Goal: Transaction & Acquisition: Obtain resource

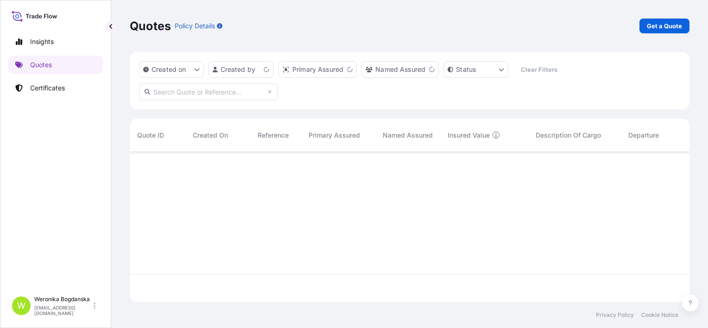
scroll to position [148, 552]
click at [679, 26] on p "Get a Quote" at bounding box center [664, 25] width 35 height 9
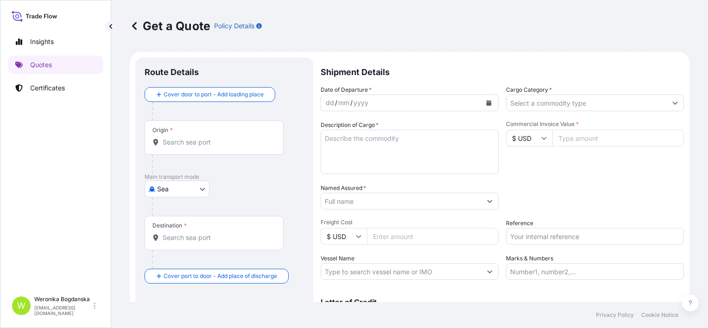
scroll to position [15, 0]
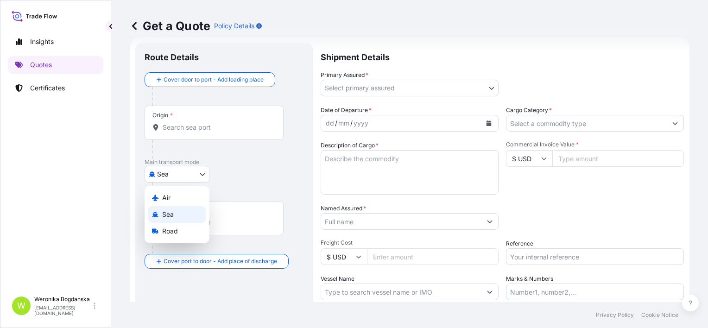
click at [174, 177] on body "Insights Quotes Certificates W [PERSON_NAME] [EMAIL_ADDRESS][DOMAIN_NAME] Get a…" at bounding box center [354, 164] width 708 height 328
click at [174, 230] on span "Road" at bounding box center [170, 231] width 16 height 9
select select "Road"
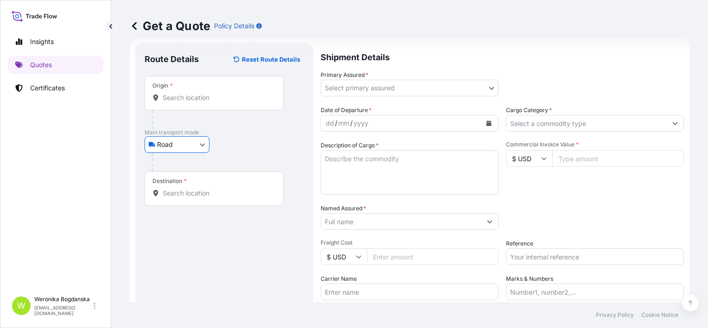
click at [189, 89] on div "Origin *" at bounding box center [214, 93] width 139 height 34
click at [189, 93] on input "Origin *" at bounding box center [217, 97] width 109 height 9
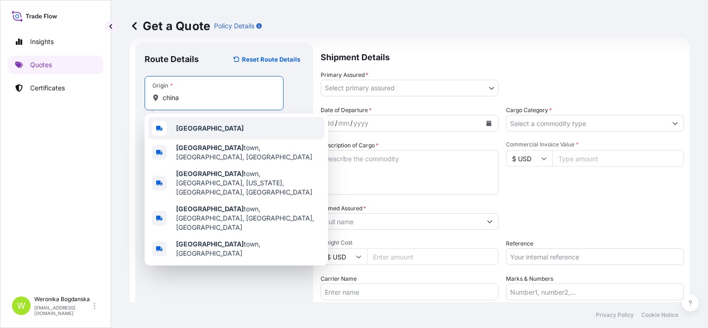
click at [195, 123] on div "[GEOGRAPHIC_DATA]" at bounding box center [236, 128] width 176 height 22
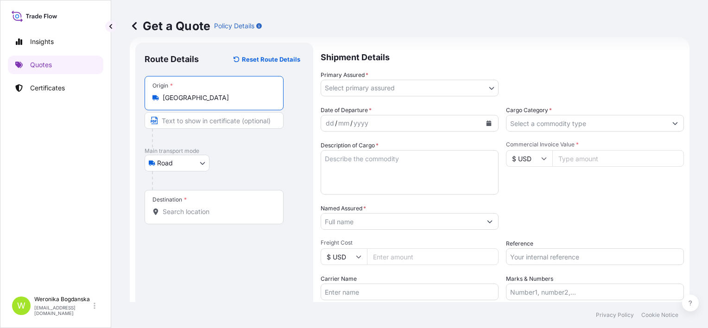
type input "[GEOGRAPHIC_DATA]"
click at [192, 216] on div "Destination *" at bounding box center [214, 207] width 139 height 34
click at [192, 216] on input "Destination *" at bounding box center [217, 211] width 109 height 9
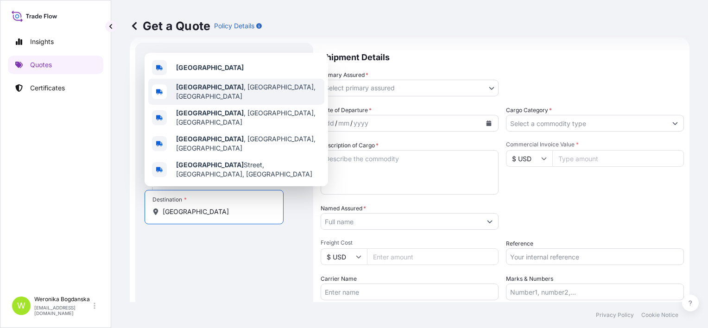
click at [214, 79] on div "[GEOGRAPHIC_DATA]" at bounding box center [236, 68] width 176 height 22
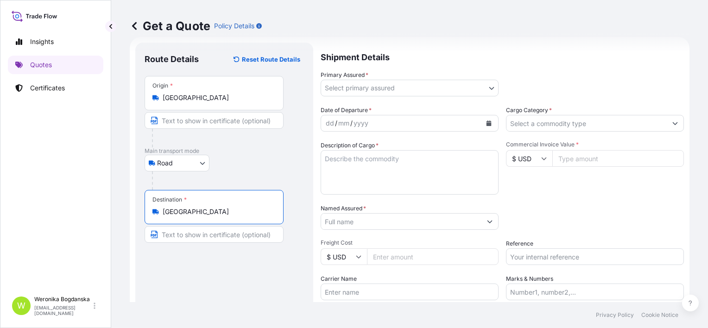
type input "[GEOGRAPHIC_DATA]"
click at [483, 89] on body "5 options available. 0 options available. 5 options available. Insights Quotes …" at bounding box center [354, 164] width 708 height 328
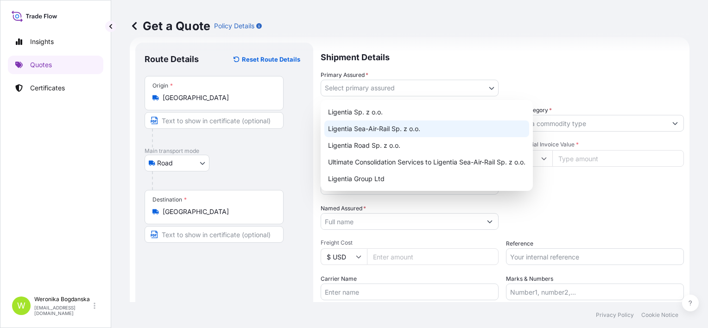
click at [392, 128] on div "Ligentia Sea-Air-Rail Sp. z o.o." at bounding box center [426, 128] width 205 height 17
select select "31440"
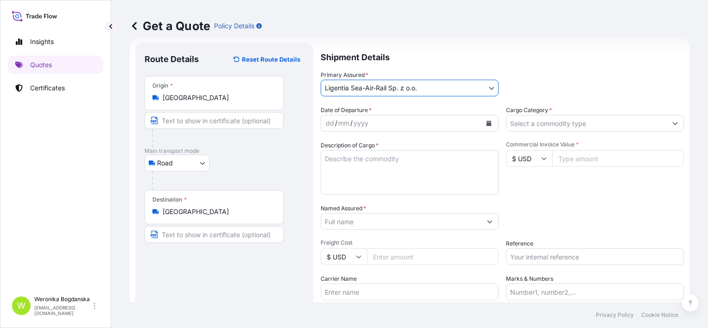
click at [486, 124] on icon "Calendar" at bounding box center [488, 123] width 5 height 6
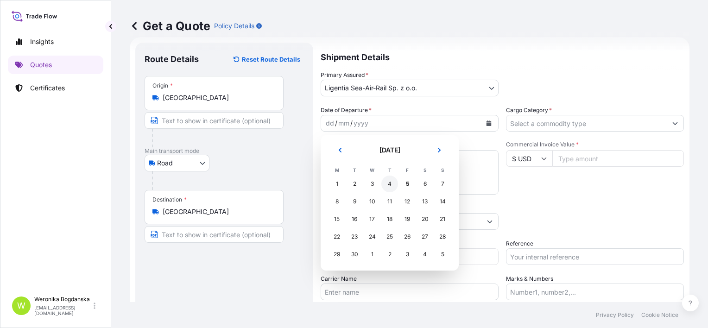
click at [391, 182] on div "4" at bounding box center [389, 184] width 17 height 17
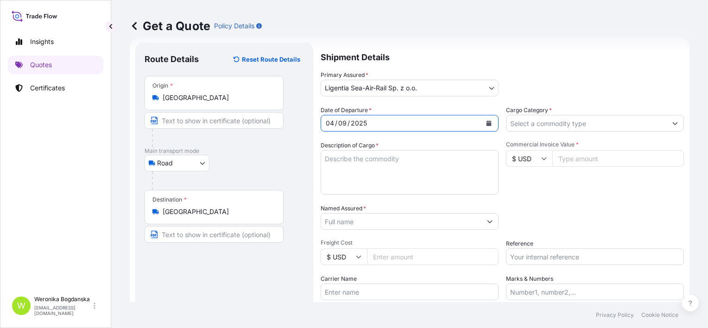
click at [530, 123] on input "Cargo Category *" at bounding box center [586, 123] width 160 height 17
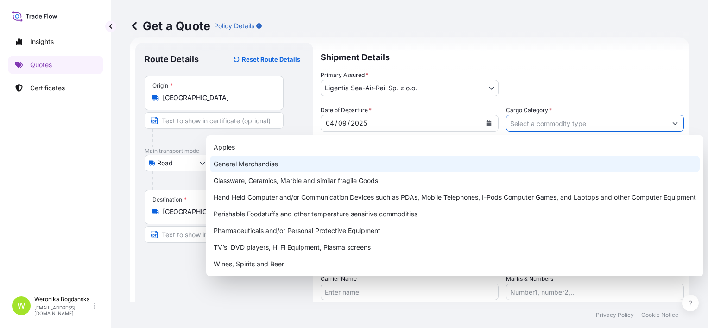
click at [422, 166] on div "General Merchandise" at bounding box center [455, 164] width 490 height 17
type input "General Merchandise"
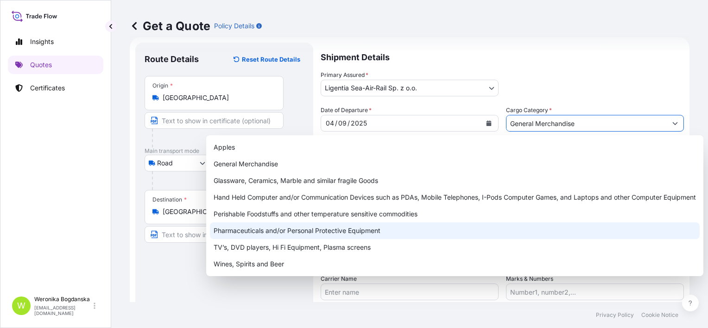
click at [410, 48] on div "Get a Quote Policy Details" at bounding box center [410, 26] width 560 height 52
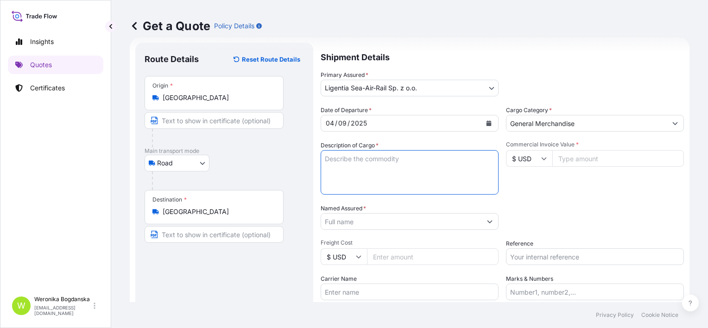
click at [365, 163] on textarea "Description of Cargo *" at bounding box center [410, 172] width 178 height 44
paste textarea "LOCK BODY"
paste textarea "ARTU4527189 509461 40HC 22493.60 28.36 31 PLT"
type textarea "LOCK BODY ARTU4527189 509461 40HC 22493.60 28.36 31 PLT"
click at [558, 156] on input "Commercial Invoice Value *" at bounding box center [618, 158] width 132 height 17
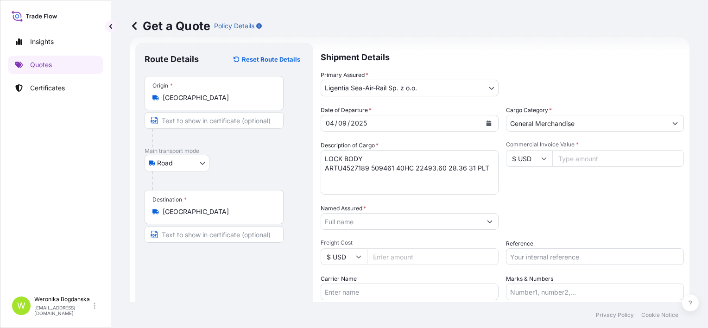
paste input "119766.6"
type input "119766.6"
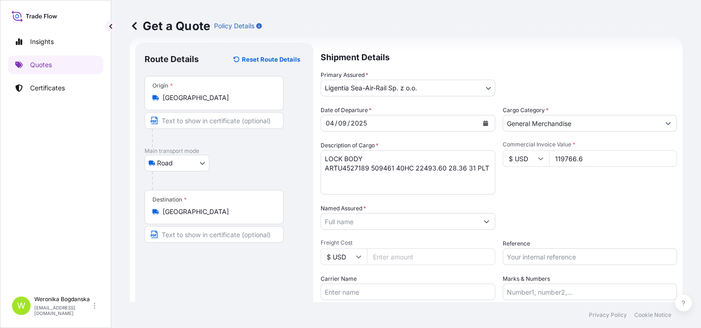
click at [367, 220] on input "Named Assured *" at bounding box center [399, 221] width 157 height 17
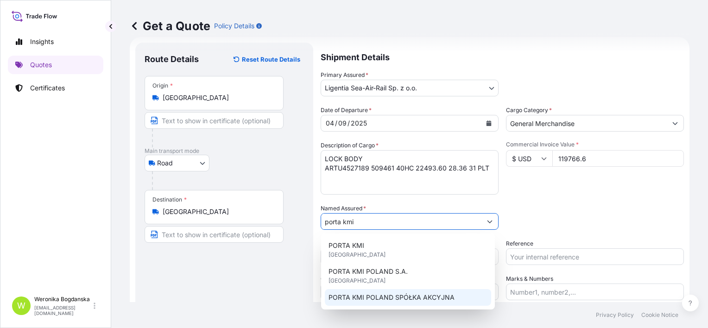
click at [389, 295] on span "PORTA KMI POLAND SPÓŁKA AKCYJNA" at bounding box center [391, 297] width 126 height 9
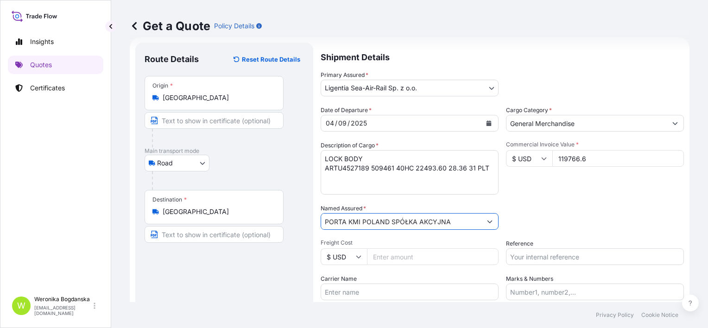
type input "PORTA KMI POLAND SPÓŁKA AKCYJNA"
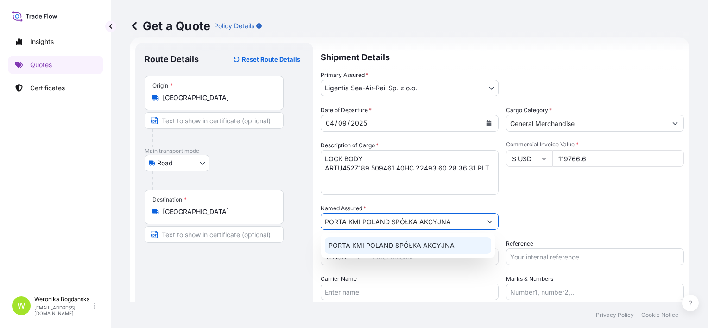
click at [537, 255] on input "Reference" at bounding box center [595, 256] width 178 height 17
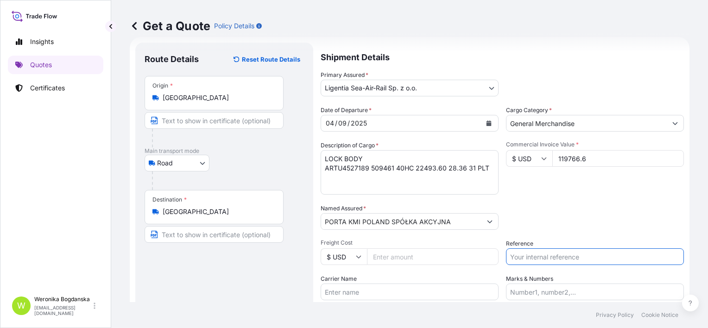
paste input "S02041484"
type input "S02041484"
click at [514, 221] on div "Packing Category Type to search a container mode Please select a primary mode o…" at bounding box center [595, 217] width 178 height 26
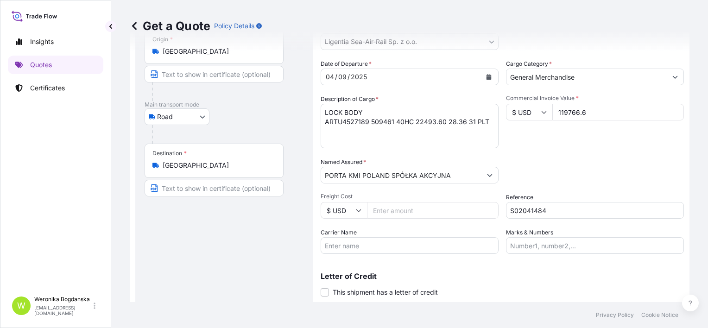
scroll to position [87, 0]
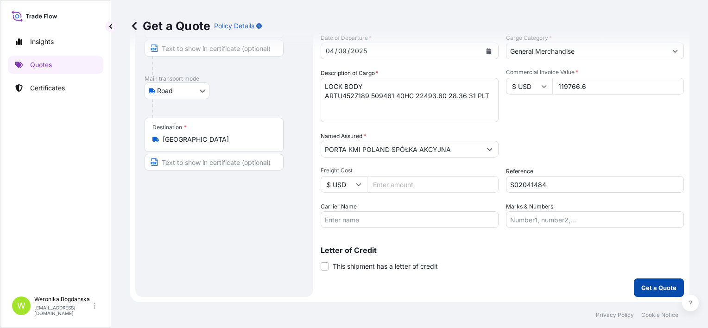
click at [641, 289] on p "Get a Quote" at bounding box center [658, 287] width 35 height 9
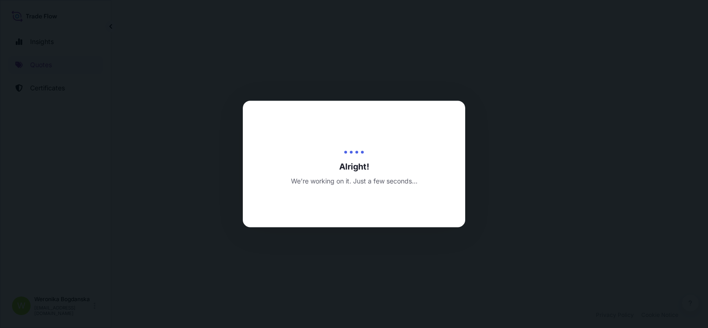
select select "Road"
select select "31440"
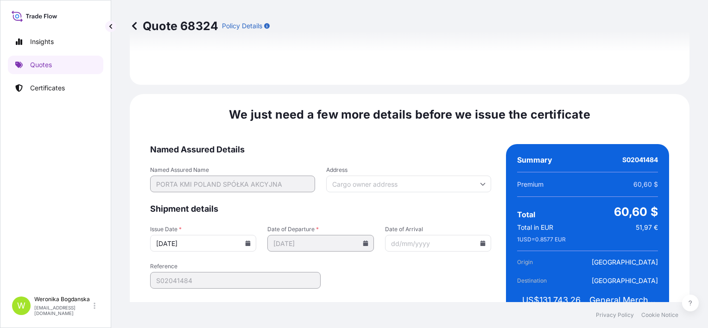
scroll to position [1154, 0]
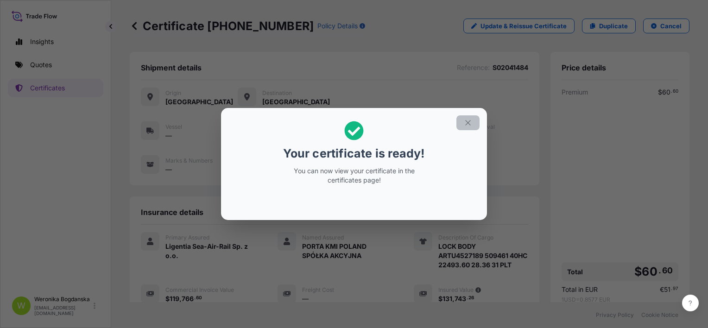
click at [473, 124] on button "button" at bounding box center [467, 122] width 23 height 15
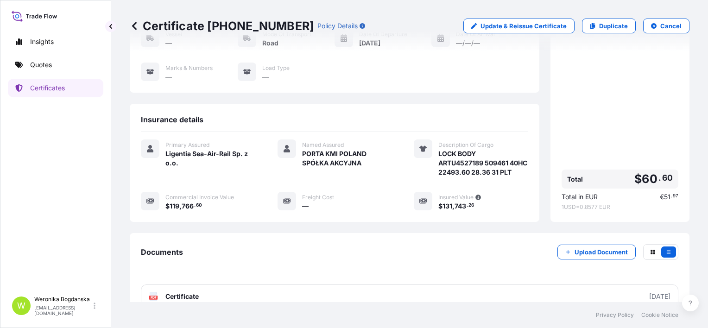
scroll to position [139, 0]
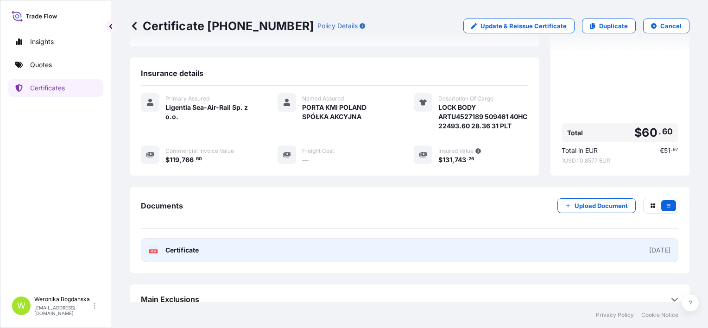
click at [452, 261] on link "PDF Certificate [DATE]" at bounding box center [409, 250] width 537 height 24
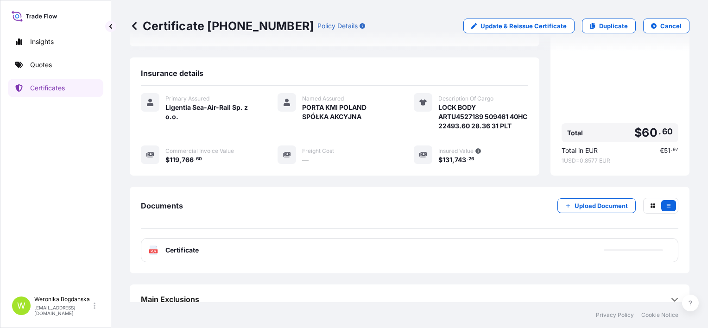
click at [48, 76] on div "Insights Quotes Certificates" at bounding box center [55, 157] width 95 height 267
click at [51, 72] on link "Quotes" at bounding box center [55, 65] width 95 height 19
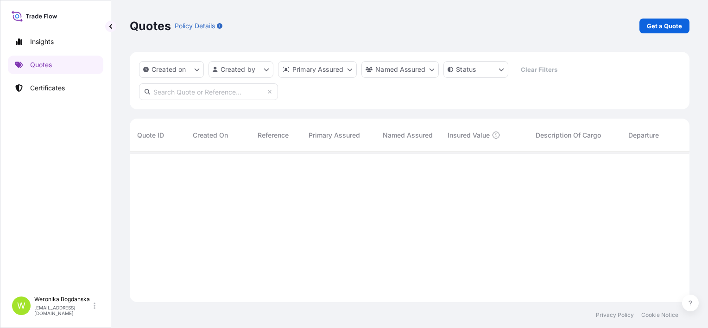
scroll to position [148, 552]
click at [664, 32] on link "Get a Quote" at bounding box center [664, 26] width 50 height 15
select select "Sea"
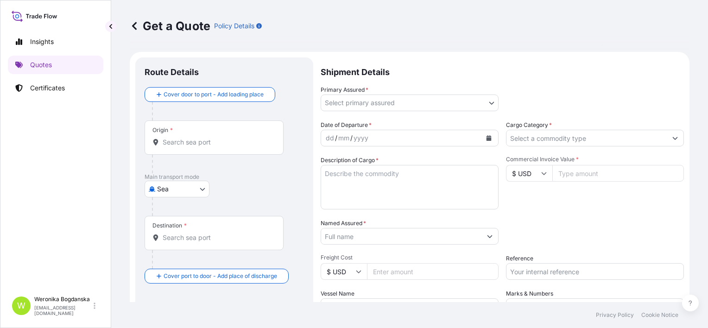
scroll to position [15, 0]
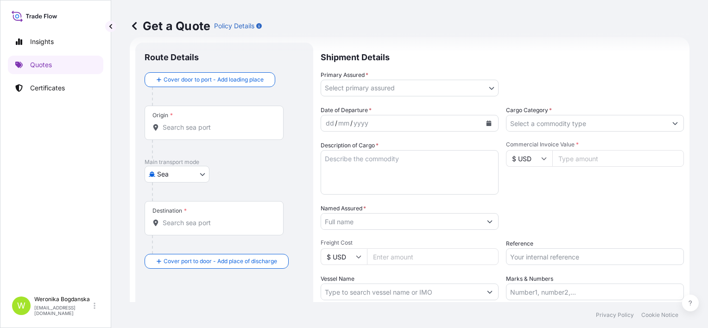
click at [583, 256] on input "Reference" at bounding box center [595, 256] width 178 height 17
paste input "S02040305"
type input "S02040305"
click at [182, 124] on input "Origin *" at bounding box center [217, 127] width 109 height 9
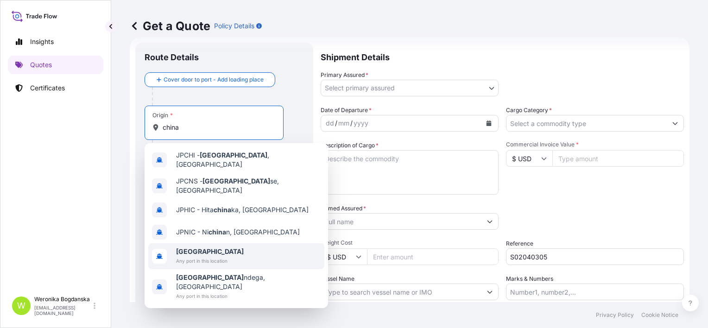
click at [219, 256] on span "Any port in this location" at bounding box center [210, 260] width 68 height 9
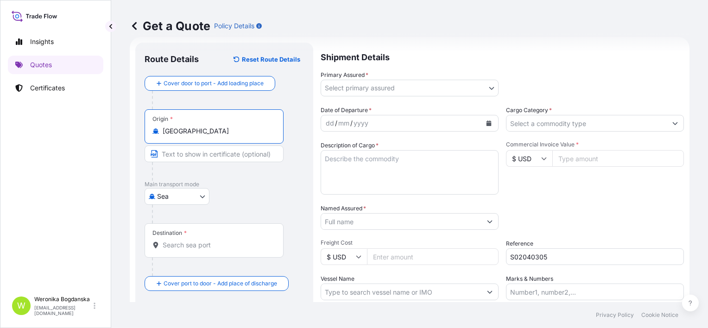
type input "[GEOGRAPHIC_DATA]"
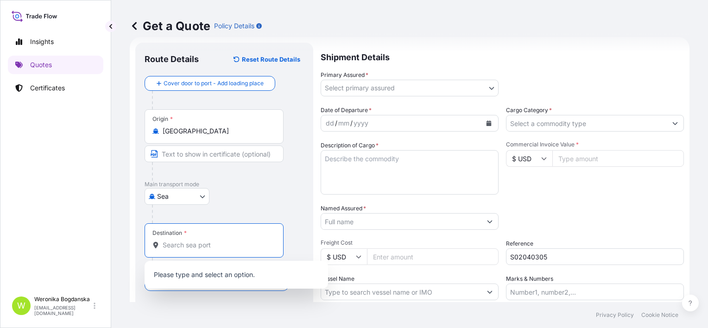
click at [208, 240] on input "Destination *" at bounding box center [217, 244] width 109 height 9
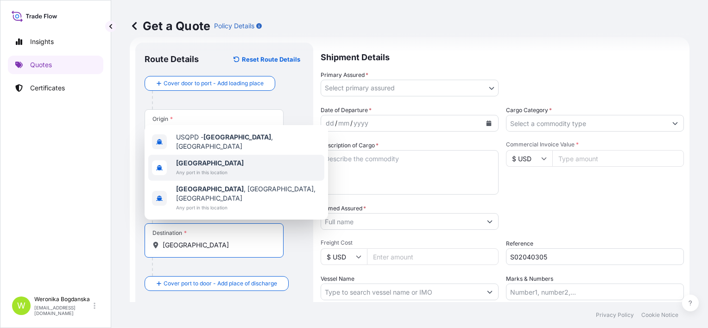
click at [197, 167] on b "[GEOGRAPHIC_DATA]" at bounding box center [210, 163] width 68 height 8
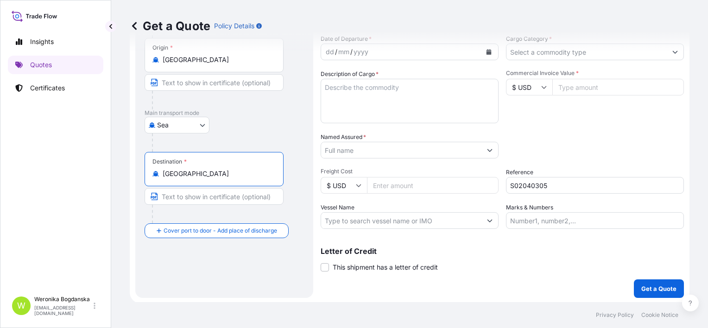
scroll to position [87, 0]
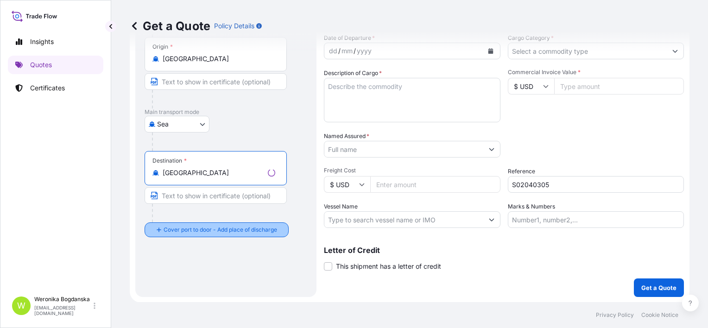
type input "[GEOGRAPHIC_DATA]"
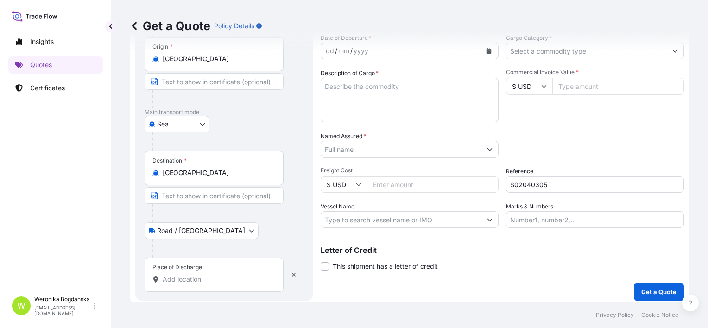
click at [219, 282] on input "Place of Discharge" at bounding box center [217, 279] width 109 height 9
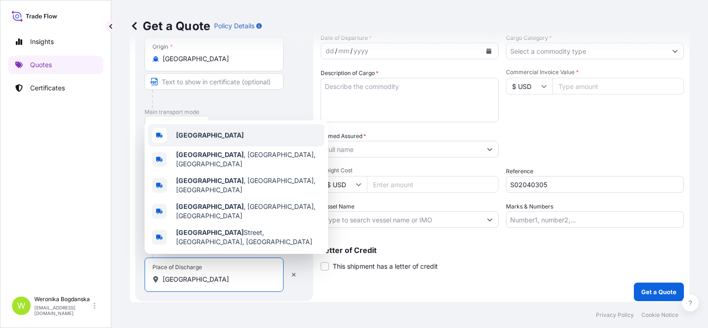
click at [204, 146] on div "[GEOGRAPHIC_DATA]" at bounding box center [236, 135] width 176 height 22
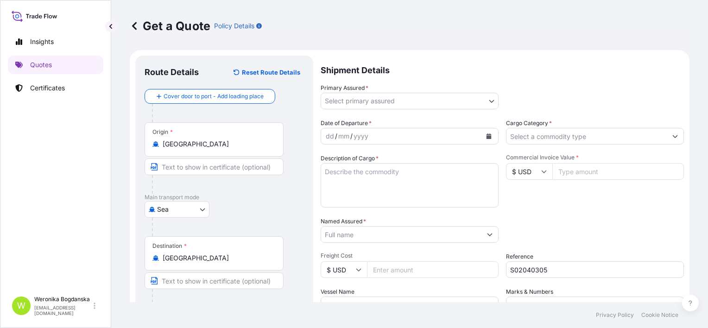
scroll to position [0, 0]
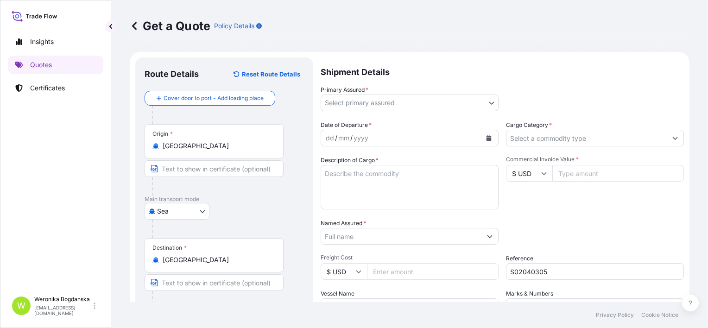
type input "[GEOGRAPHIC_DATA]"
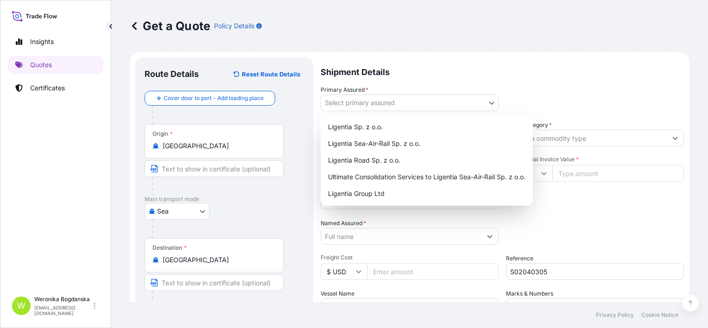
click at [448, 109] on body "3 options available. 0 options available. 5 options available. Insights Quotes …" at bounding box center [354, 164] width 708 height 328
click at [385, 144] on div "Ligentia Sea-Air-Rail Sp. z o.o." at bounding box center [426, 143] width 205 height 17
select select "31440"
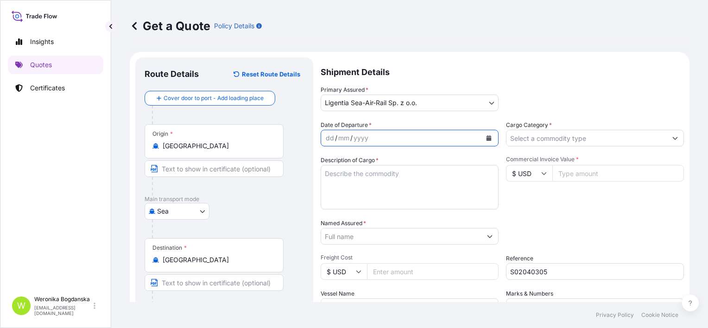
click at [486, 138] on icon "Calendar" at bounding box center [488, 138] width 5 height 6
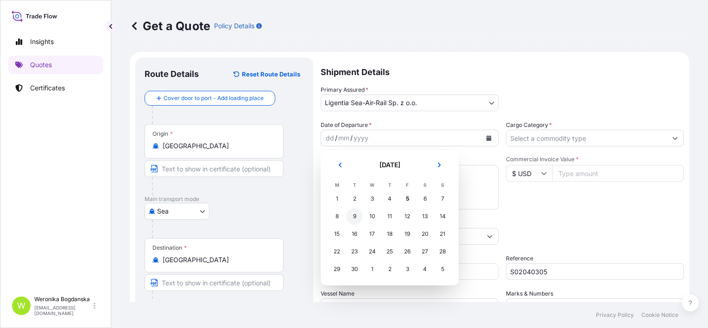
click at [356, 217] on div "9" at bounding box center [354, 216] width 17 height 17
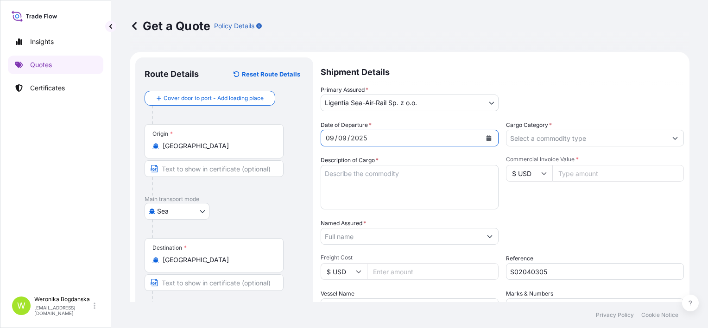
click at [569, 137] on input "Cargo Category *" at bounding box center [586, 138] width 160 height 17
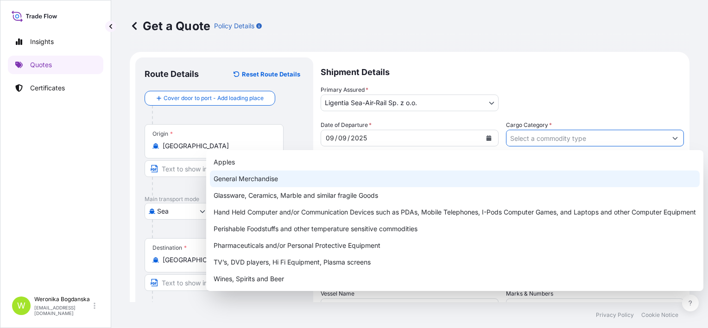
click at [494, 180] on div "General Merchandise" at bounding box center [455, 178] width 490 height 17
type input "General Merchandise"
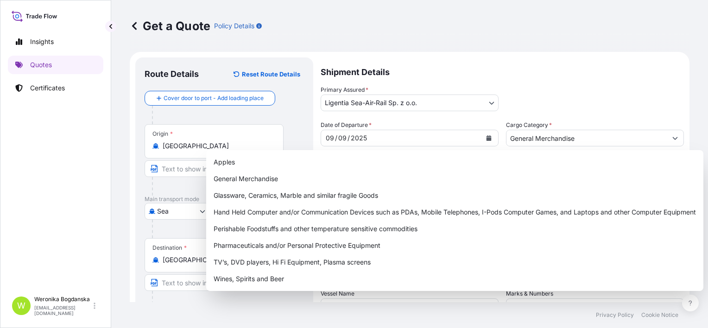
click at [258, 312] on footer "Privacy Policy Cookie Notice" at bounding box center [409, 315] width 597 height 26
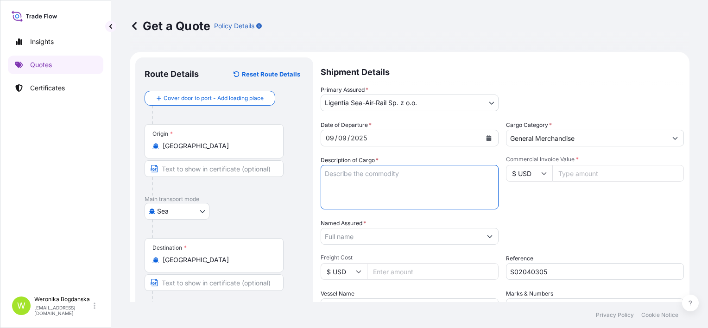
click at [381, 191] on textarea "Description of Cargo *" at bounding box center [410, 187] width 178 height 44
paste textarea "WATER FILTER PARTS WATER FILTER CARTRIDGE"
paste textarea "FSCU7286343 FX42785006 40HC 10974.00 KG 68.00 M3 1239 CTN"
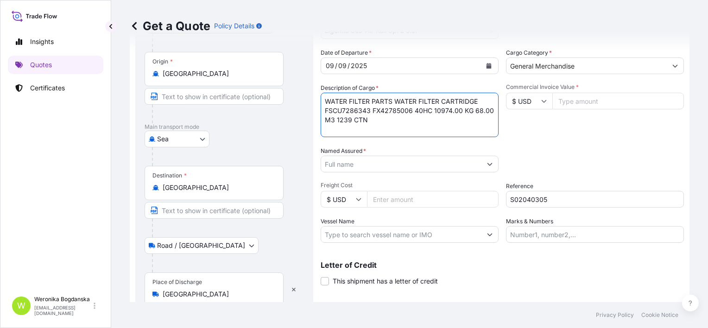
scroll to position [93, 0]
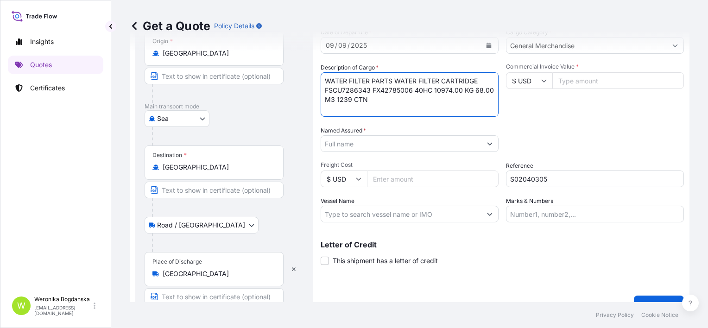
type textarea "WATER FILTER PARTS WATER FILTER CARTRIDGE FSCU7286343 FX42785006 40HC 10974.00 …"
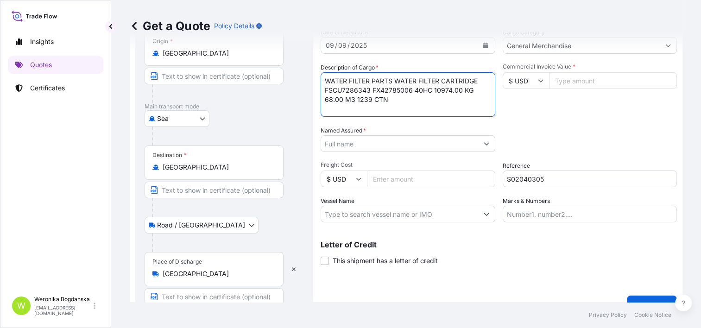
click at [434, 144] on input "Named Assured *" at bounding box center [399, 143] width 157 height 17
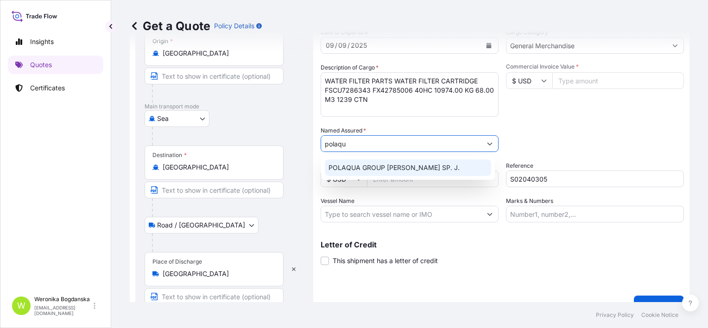
click at [434, 166] on span "POLAQUA GROUP [PERSON_NAME] SP. J." at bounding box center [393, 167] width 131 height 9
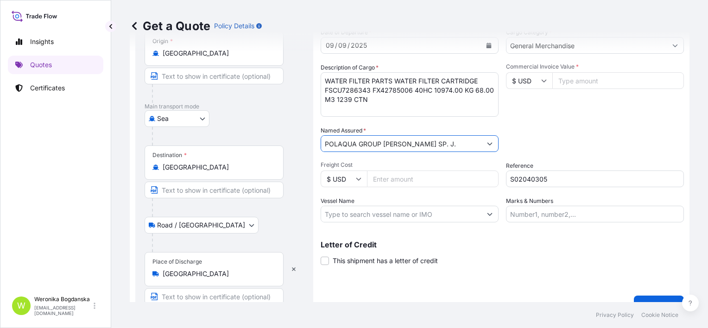
type input "POLAQUA GROUP [PERSON_NAME] SP. J."
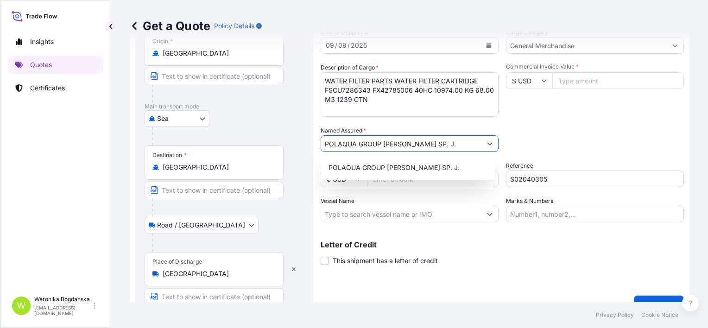
click at [583, 86] on input "Commercial Invoice Value *" at bounding box center [618, 80] width 132 height 17
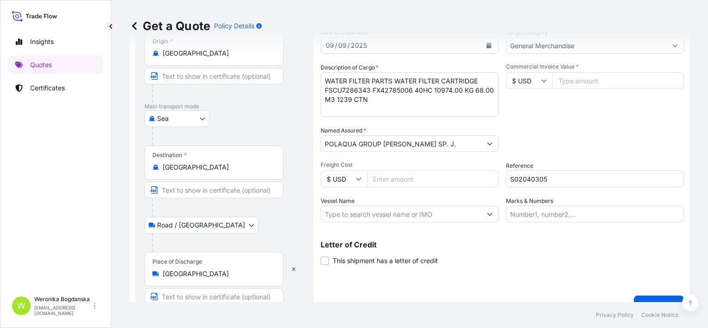
paste input "22500"
type input "22500"
click at [560, 129] on div "Packing Category Type to search a container mode Please select a primary mode o…" at bounding box center [595, 139] width 178 height 26
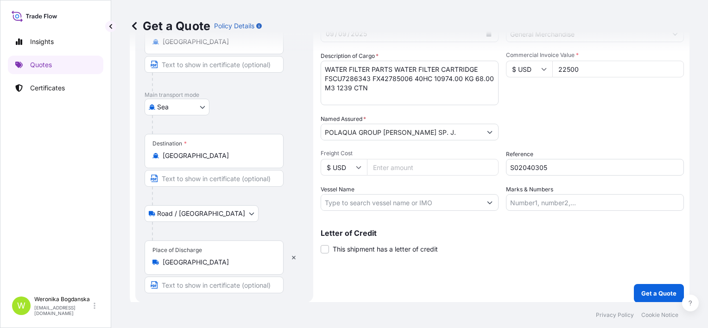
scroll to position [109, 0]
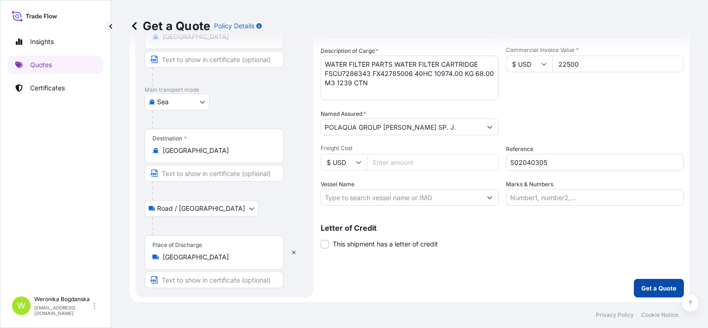
click at [656, 285] on p "Get a Quote" at bounding box center [658, 288] width 35 height 9
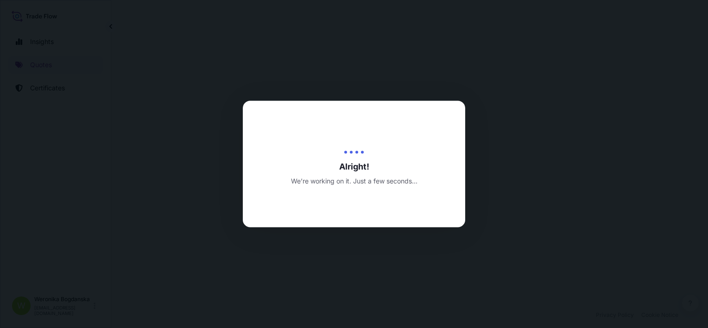
select select "Sea"
select select "Road / [GEOGRAPHIC_DATA]"
select select "31440"
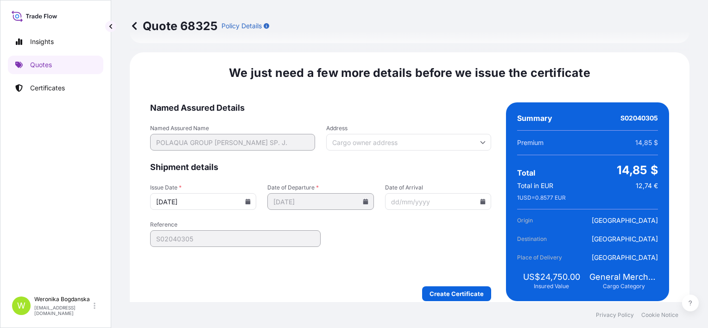
scroll to position [1229, 0]
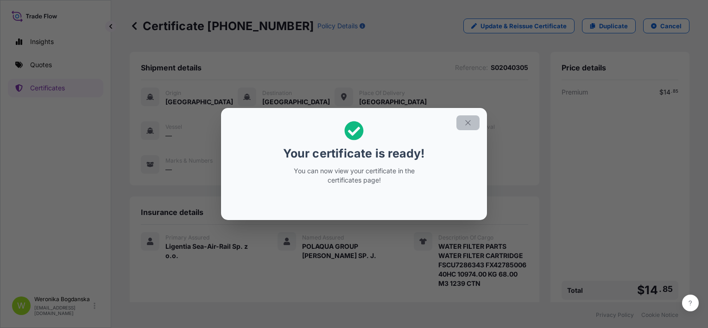
click at [470, 121] on icon "button" at bounding box center [468, 123] width 8 height 8
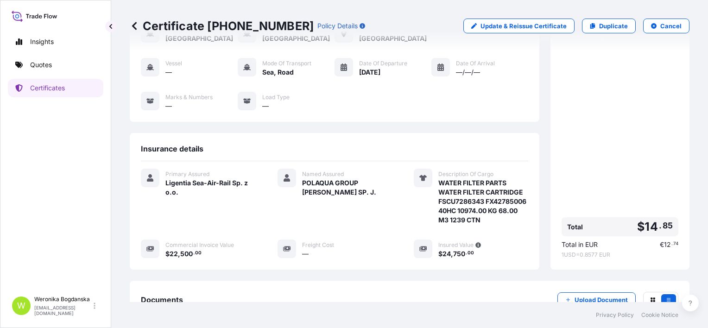
scroll to position [139, 0]
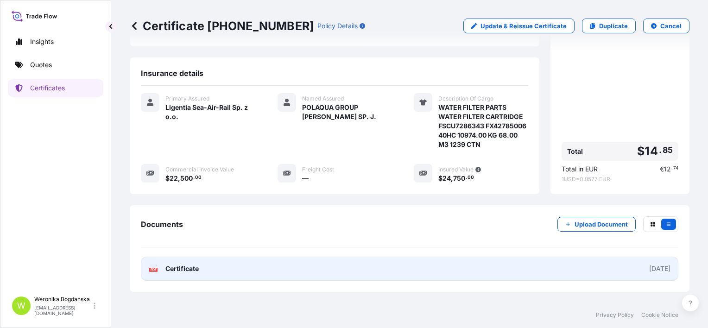
click at [396, 277] on link "PDF Certificate [DATE]" at bounding box center [409, 269] width 537 height 24
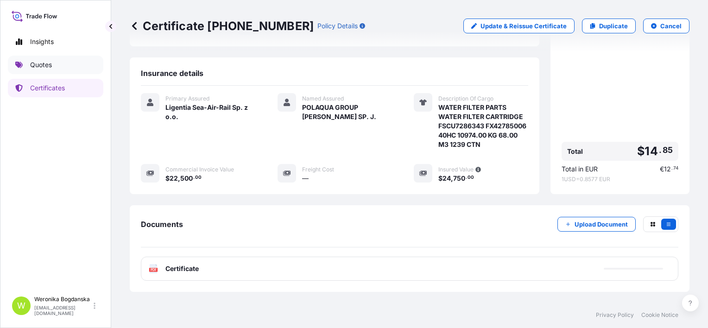
click at [42, 67] on p "Quotes" at bounding box center [41, 64] width 22 height 9
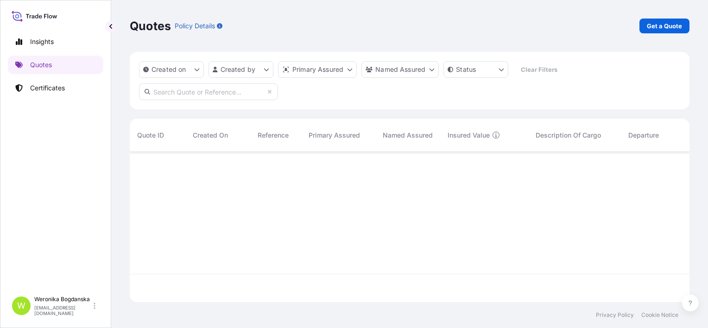
scroll to position [148, 552]
click at [659, 25] on p "Get a Quote" at bounding box center [664, 25] width 35 height 9
select select "Sea"
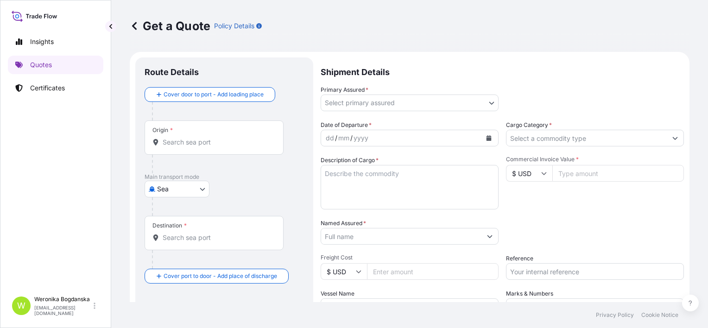
scroll to position [15, 0]
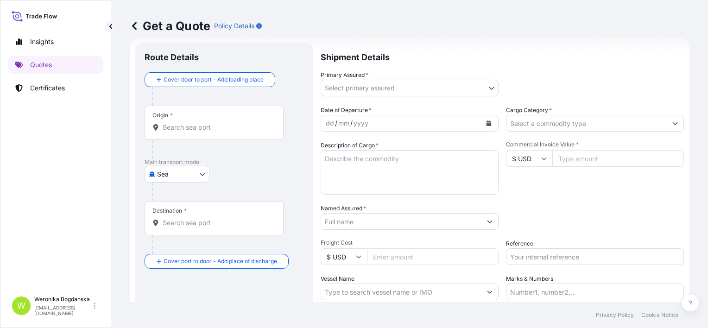
click at [528, 258] on input "Reference" at bounding box center [595, 256] width 178 height 17
paste input "S02038642"
type input "S02038642"
click at [173, 116] on div "Origin *" at bounding box center [214, 123] width 139 height 34
click at [173, 123] on input "Origin *" at bounding box center [217, 127] width 109 height 9
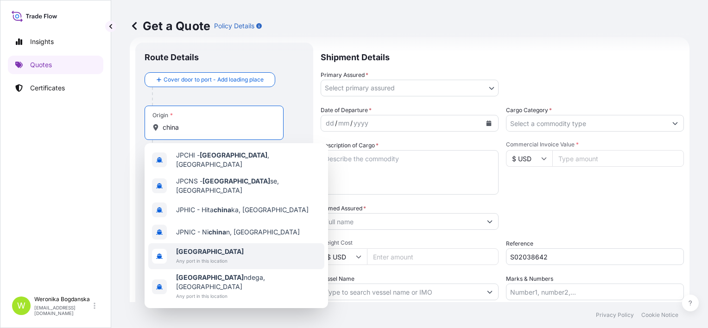
click at [185, 247] on b "[GEOGRAPHIC_DATA]" at bounding box center [210, 251] width 68 height 8
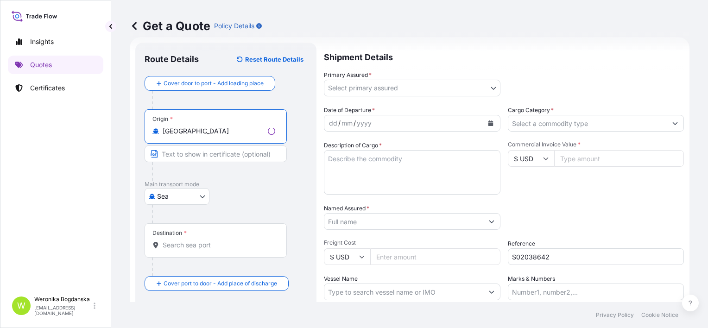
type input "[GEOGRAPHIC_DATA]"
click at [186, 243] on input "Destination *" at bounding box center [219, 244] width 113 height 9
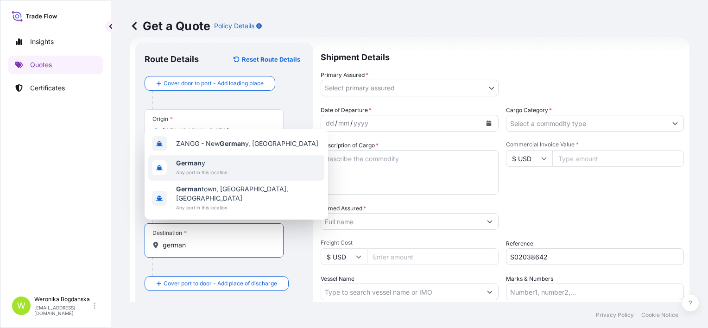
click at [196, 167] on b "German" at bounding box center [188, 163] width 25 height 8
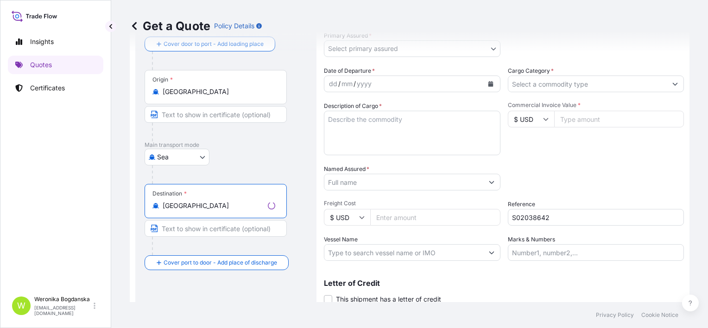
scroll to position [87, 0]
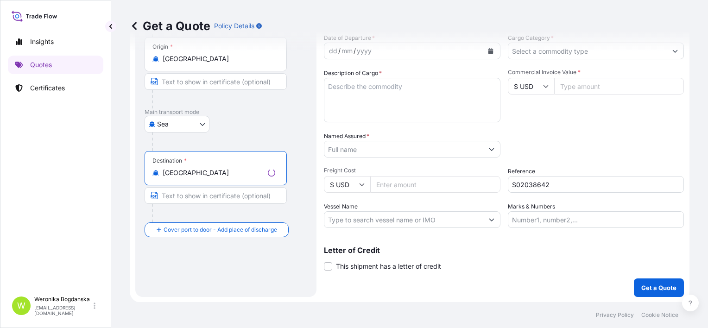
type input "[GEOGRAPHIC_DATA]"
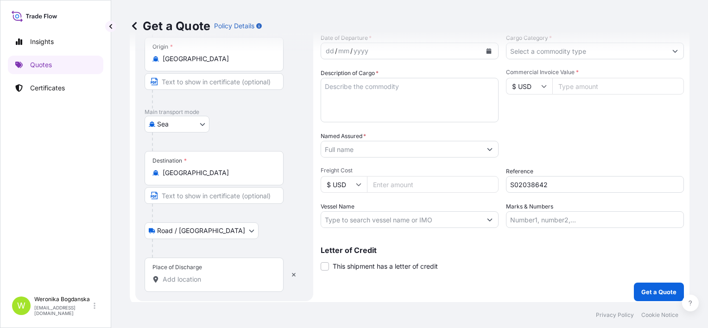
click at [201, 292] on div "Route Details Reset Route Details Cover door to port - Add loading place Place …" at bounding box center [224, 135] width 178 height 331
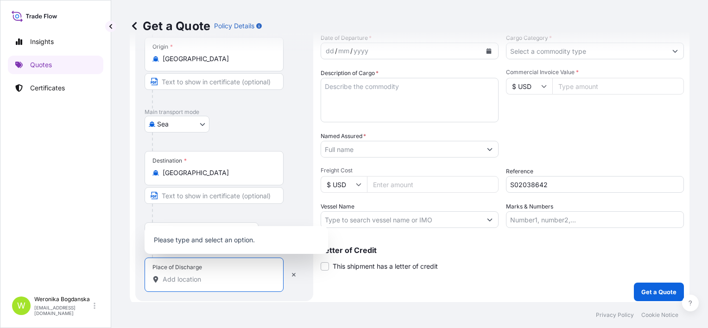
click at [200, 280] on input "Place of Discharge" at bounding box center [217, 279] width 109 height 9
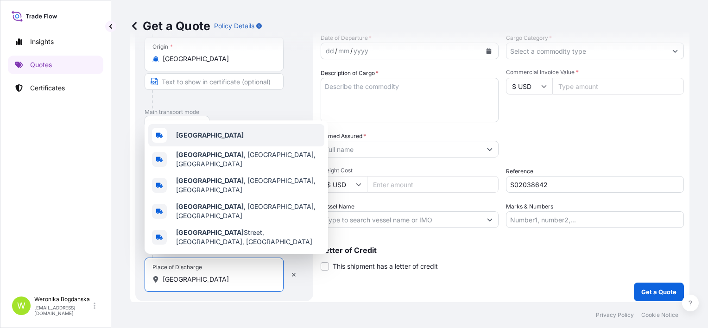
click at [201, 146] on div "[GEOGRAPHIC_DATA]" at bounding box center [236, 135] width 176 height 22
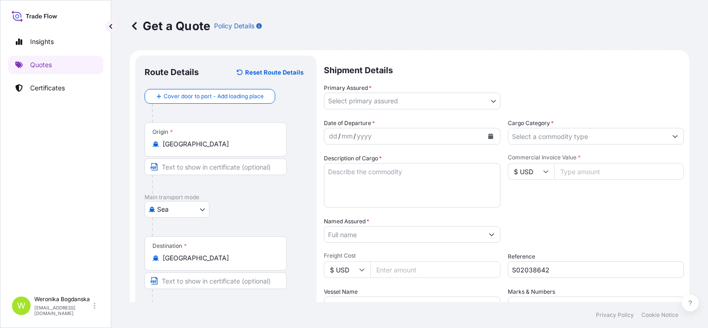
scroll to position [0, 0]
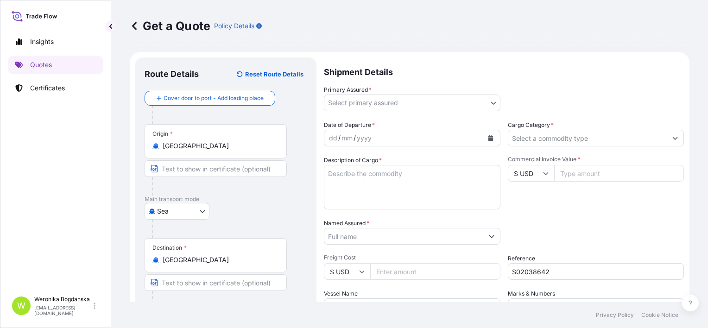
type input "[GEOGRAPHIC_DATA]"
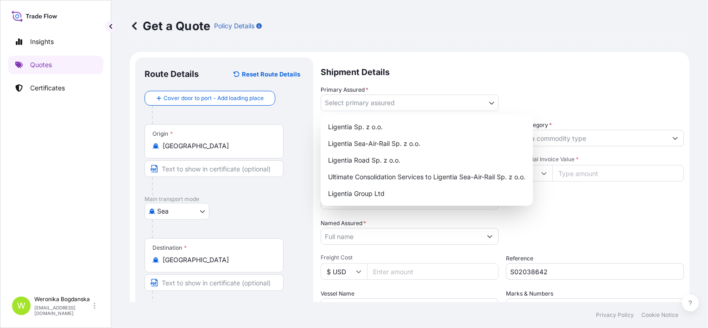
click at [454, 100] on body "3 options available. 0 options available. 5 options available. Insights Quotes …" at bounding box center [354, 164] width 708 height 328
click at [380, 144] on div "Ligentia Sea-Air-Rail Sp. z o.o." at bounding box center [426, 143] width 205 height 17
select select "31440"
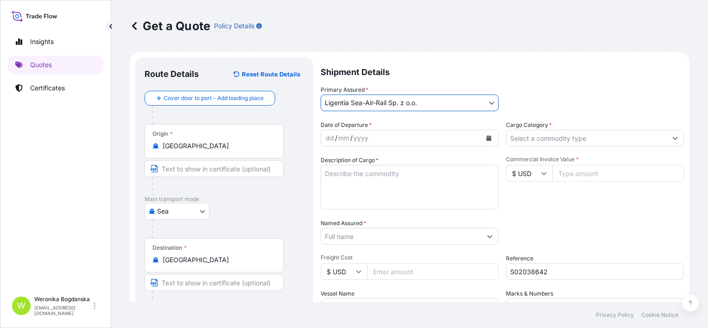
click at [490, 140] on button "Calendar" at bounding box center [488, 138] width 15 height 15
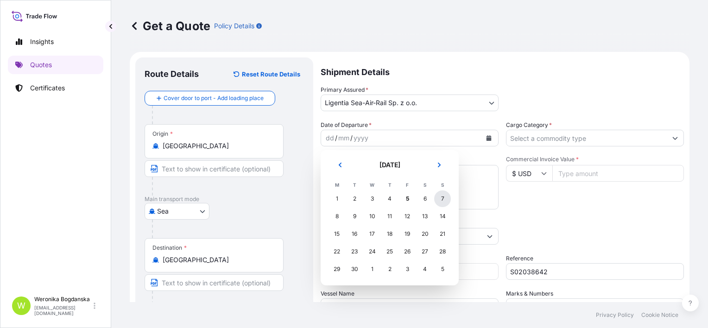
click at [447, 198] on div "7" at bounding box center [442, 198] width 17 height 17
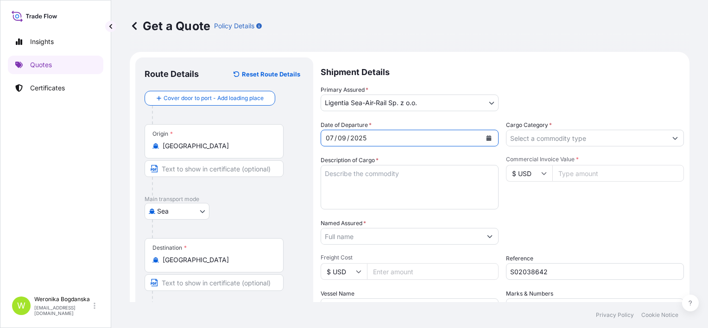
click at [554, 141] on input "Cargo Category *" at bounding box center [586, 138] width 160 height 17
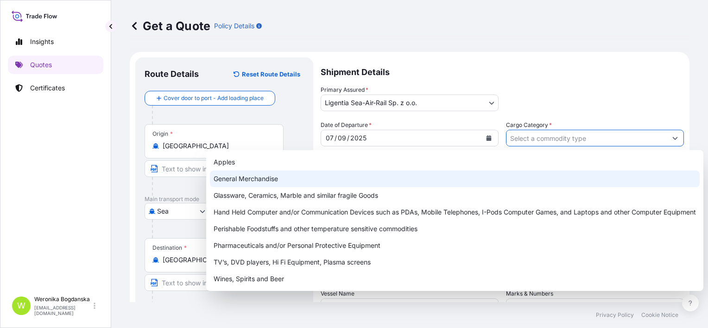
click at [465, 182] on div "General Merchandise" at bounding box center [455, 178] width 490 height 17
type input "General Merchandise"
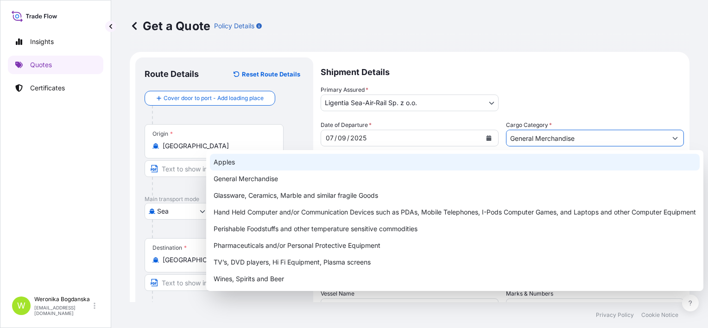
click at [529, 68] on p "Shipment Details" at bounding box center [502, 71] width 363 height 28
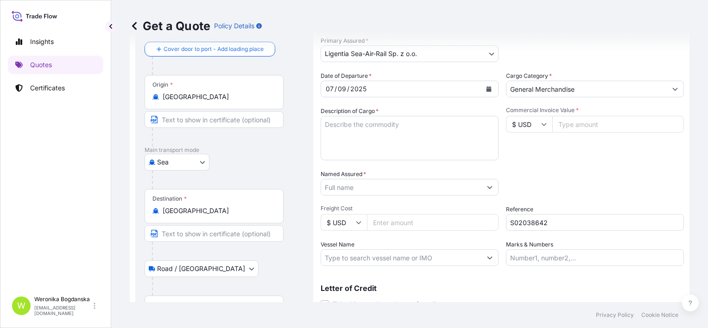
scroll to position [109, 0]
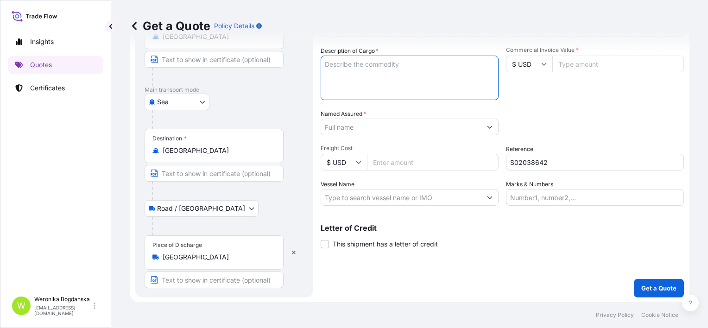
click at [408, 67] on textarea "Description of Cargo *" at bounding box center [410, 78] width 178 height 44
paste textarea "SOY SAUCE VINEGAR SEASONING SAUCE"
paste textarea "FYCU7025321 FX42721988 20GP 22504.80 KG 26.72 M3 1068 CTN"
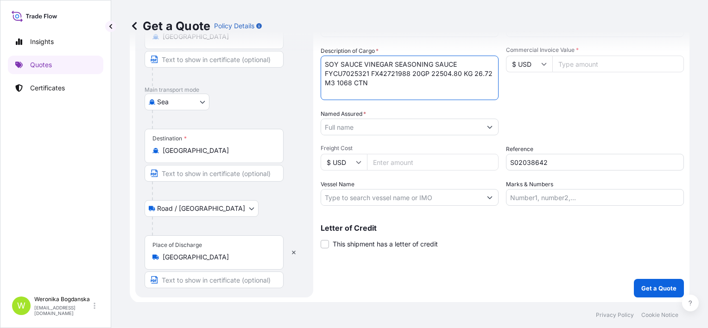
type textarea "SOY SAUCE VINEGAR SEASONING SAUCE FYCU7025321 FX42721988 20GP 22504.80 KG 26.72…"
click at [592, 67] on input "Commercial Invoice Value *" at bounding box center [618, 64] width 132 height 17
paste input "16273.6"
type input "16273.6"
click at [452, 126] on input "Named Assured *" at bounding box center [401, 127] width 160 height 17
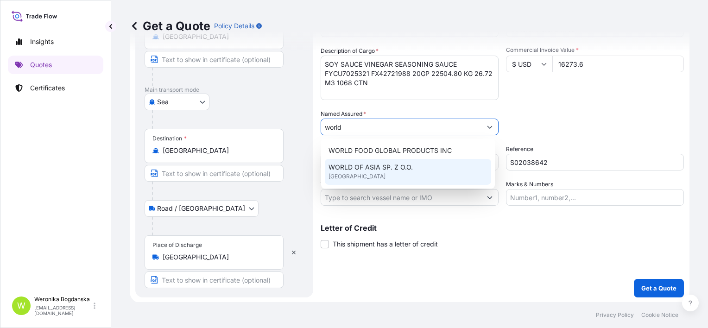
click at [372, 174] on div "WORLD OF ASIA SP. Z O.O. [GEOGRAPHIC_DATA]" at bounding box center [408, 172] width 166 height 26
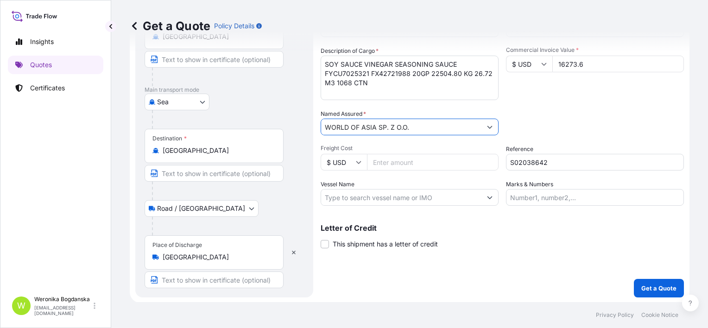
type input "WORLD OF ASIA SP. Z O.O."
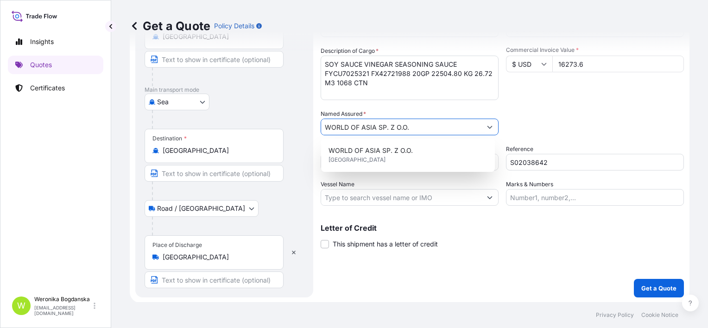
click at [480, 276] on div "Shipment Details Primary Assured * Ligentia Sea-Air-Rail Sp. z o.o. Ligentia Sp…" at bounding box center [502, 122] width 363 height 349
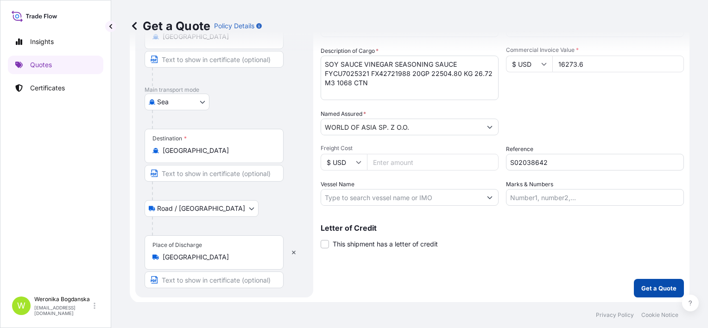
click at [647, 290] on p "Get a Quote" at bounding box center [658, 288] width 35 height 9
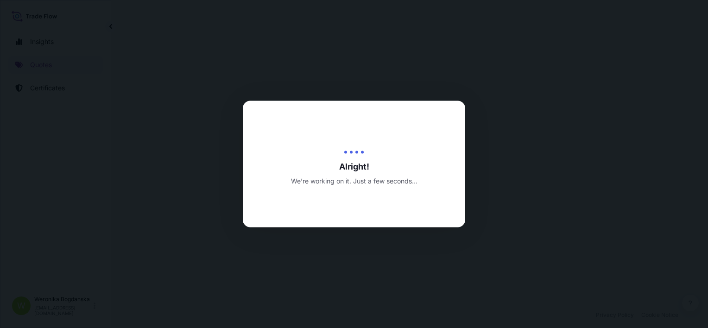
select select "Sea"
select select "Road / [GEOGRAPHIC_DATA]"
select select "31440"
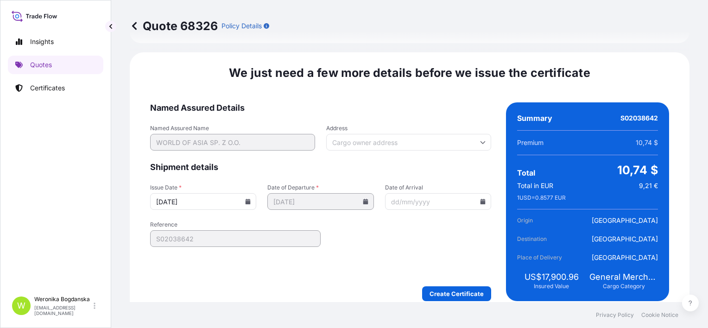
scroll to position [1229, 0]
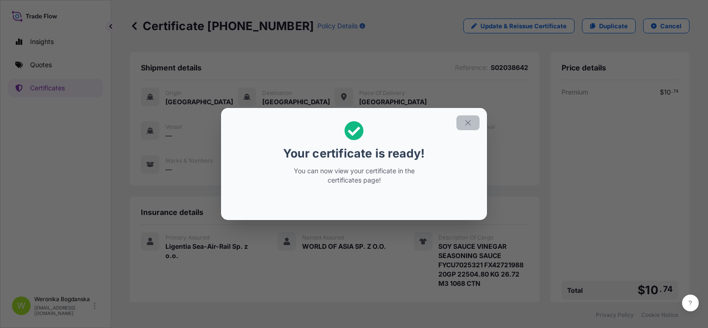
click at [468, 125] on icon "button" at bounding box center [468, 123] width 8 height 8
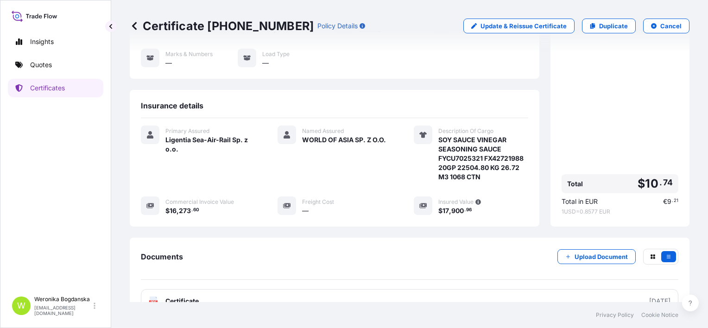
scroll to position [167, 0]
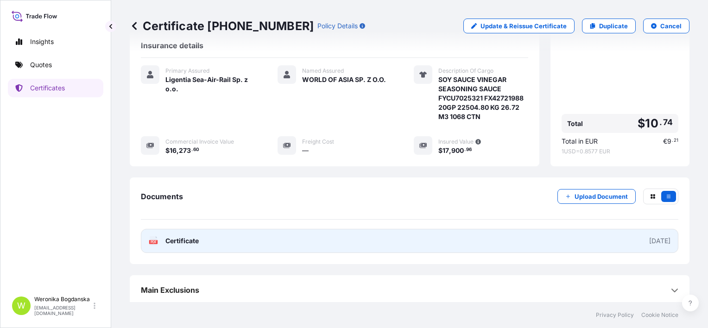
click at [343, 236] on link "PDF Certificate [DATE]" at bounding box center [409, 241] width 537 height 24
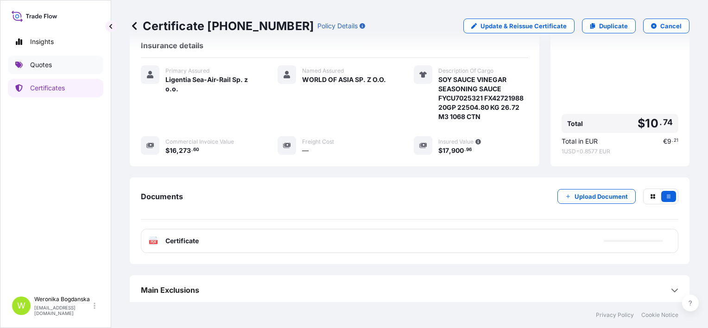
click at [76, 64] on link "Quotes" at bounding box center [55, 65] width 95 height 19
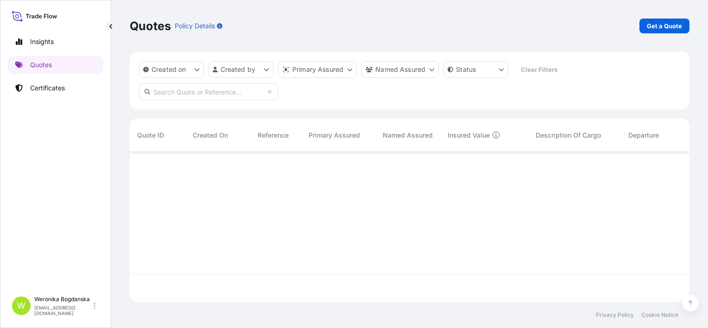
scroll to position [148, 552]
click at [659, 28] on p "Get a Quote" at bounding box center [664, 25] width 35 height 9
select select "Sea"
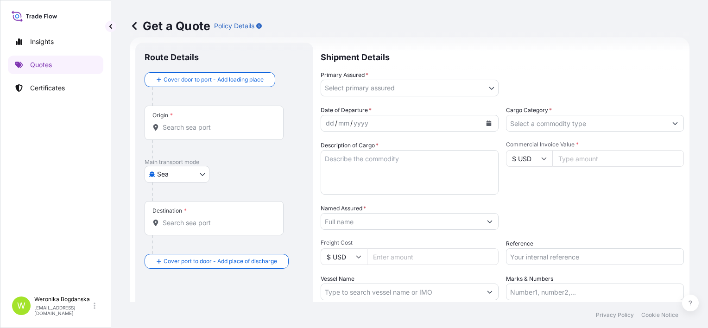
click at [189, 124] on input "Origin *" at bounding box center [217, 127] width 109 height 9
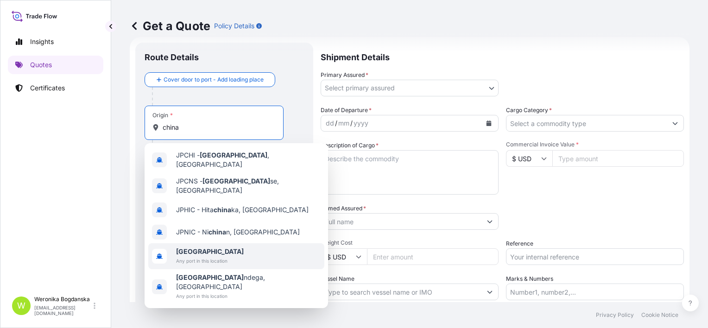
click at [187, 247] on b "[GEOGRAPHIC_DATA]" at bounding box center [210, 251] width 68 height 8
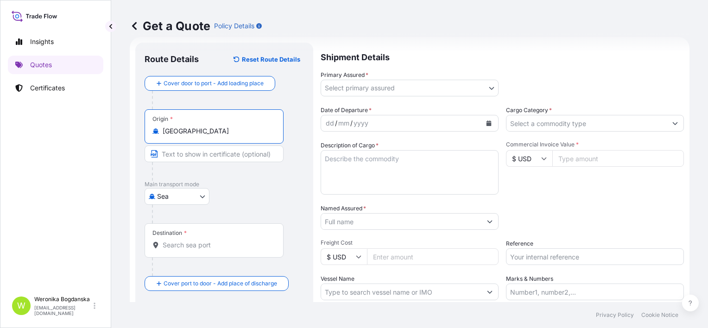
type input "[GEOGRAPHIC_DATA]"
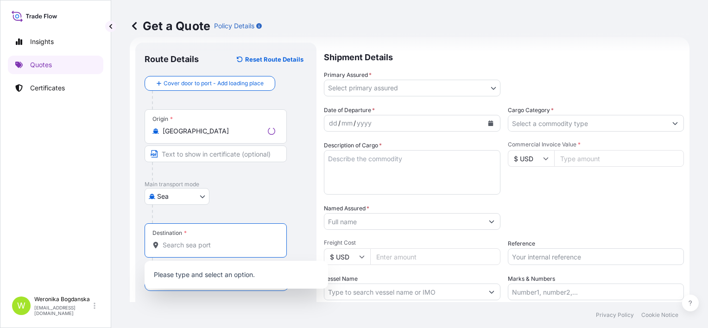
click at [188, 243] on input "Destination *" at bounding box center [219, 244] width 113 height 9
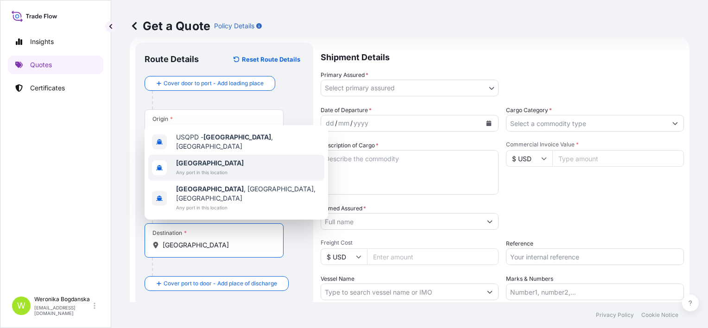
click at [189, 155] on div "USQPD - [GEOGRAPHIC_DATA] , [GEOGRAPHIC_DATA]" at bounding box center [236, 142] width 176 height 26
type input "USQPD - [GEOGRAPHIC_DATA], [GEOGRAPHIC_DATA]"
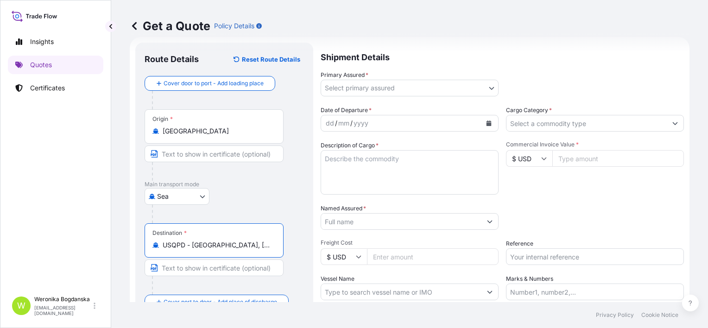
drag, startPoint x: 268, startPoint y: 248, endPoint x: 130, endPoint y: 221, distance: 141.1
click at [130, 221] on form "Route Details Reset Route Details Cover door to port - Add loading place Place …" at bounding box center [410, 206] width 560 height 338
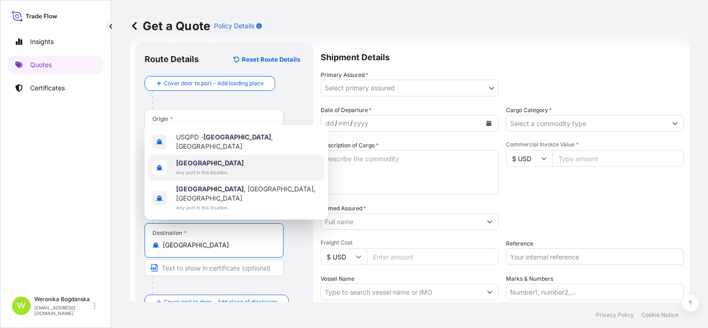
click at [215, 177] on span "Any port in this location" at bounding box center [210, 172] width 68 height 9
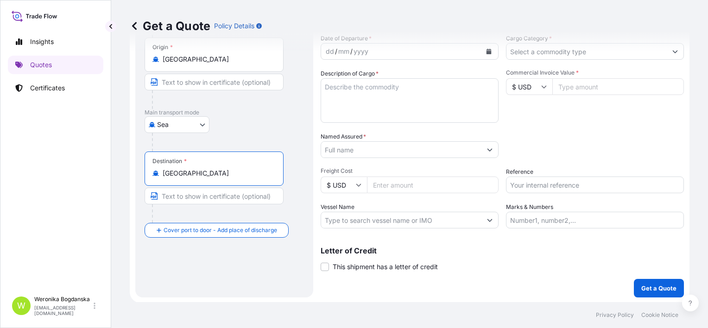
scroll to position [87, 0]
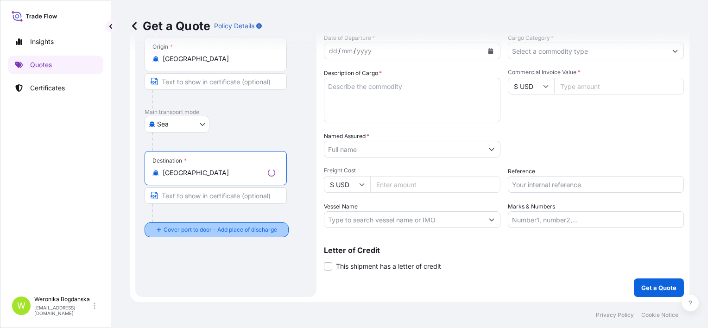
type input "[GEOGRAPHIC_DATA]"
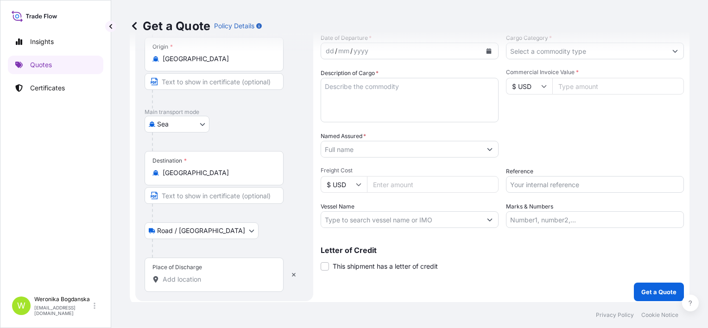
click at [200, 287] on div "Place of Discharge" at bounding box center [214, 275] width 139 height 34
click at [200, 284] on input "Place of Discharge" at bounding box center [217, 279] width 109 height 9
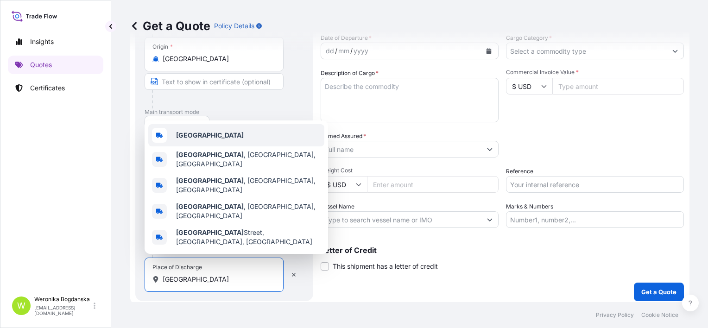
click at [239, 146] on div "[GEOGRAPHIC_DATA]" at bounding box center [236, 135] width 176 height 22
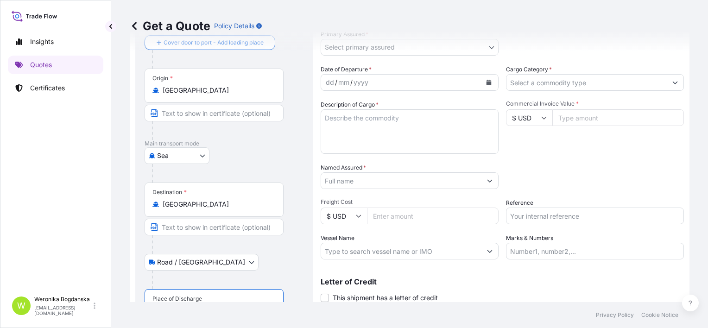
scroll to position [41, 0]
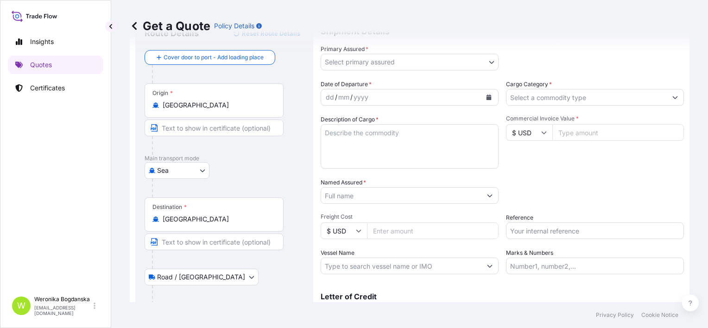
type input "[GEOGRAPHIC_DATA]"
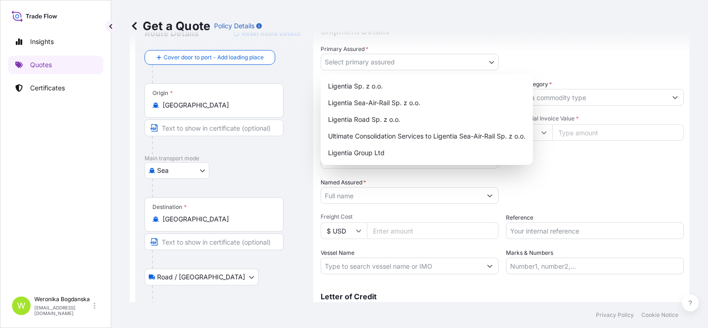
click at [429, 68] on body "3 options available. 0 options available. 5 options available. Insights Quotes …" at bounding box center [354, 164] width 708 height 328
click at [361, 106] on div "Ligentia Sea-Air-Rail Sp. z o.o." at bounding box center [426, 103] width 205 height 17
select select "31440"
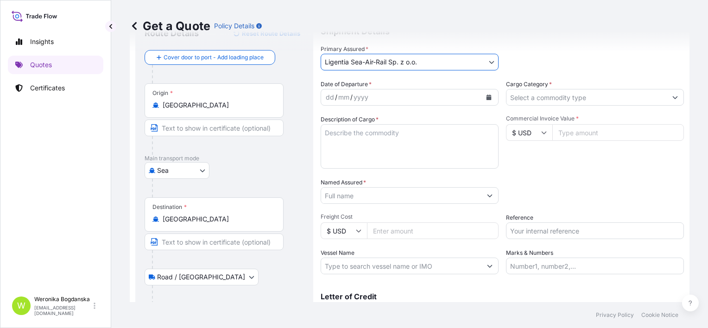
click at [487, 96] on icon "Calendar" at bounding box center [489, 98] width 6 height 6
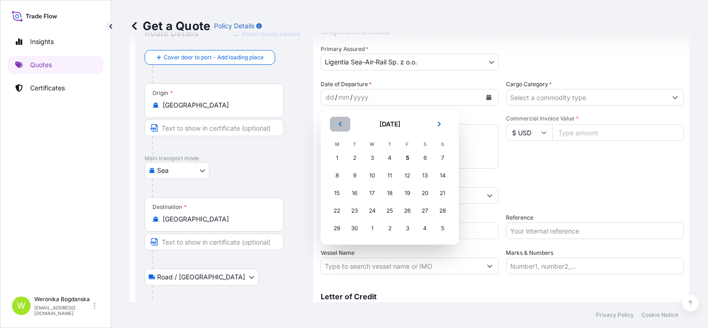
click at [339, 124] on icon "Previous" at bounding box center [340, 124] width 3 height 5
click at [374, 230] on div "27" at bounding box center [372, 228] width 17 height 17
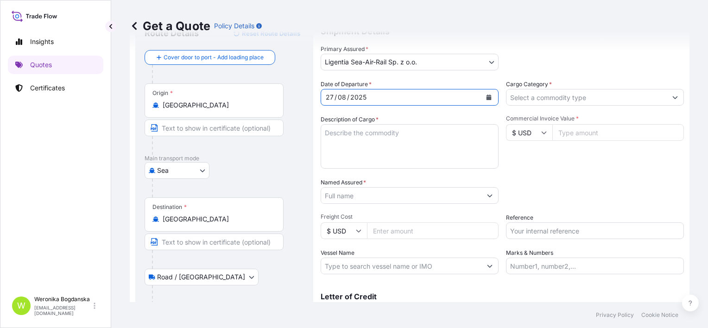
click at [535, 100] on input "Cargo Category *" at bounding box center [586, 97] width 160 height 17
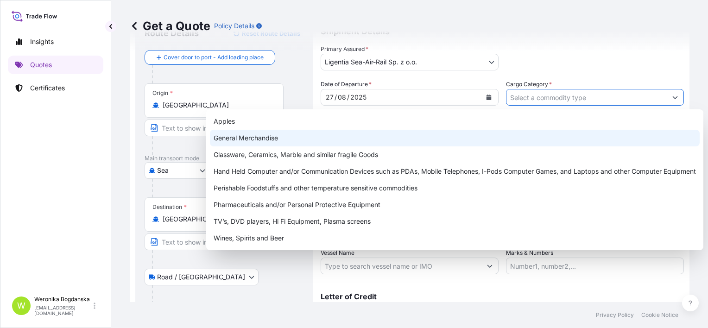
click at [390, 137] on div "General Merchandise" at bounding box center [455, 138] width 490 height 17
type input "General Merchandise"
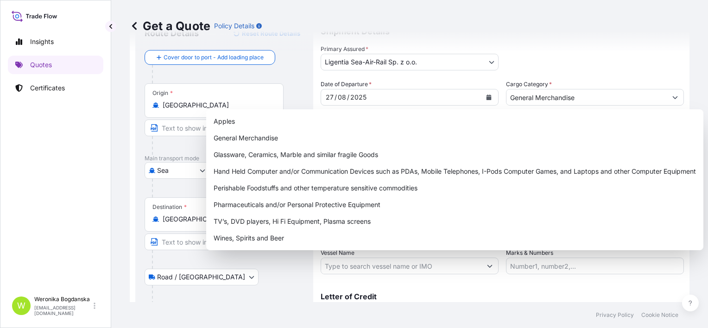
click at [313, 72] on form "Route Details Reset Route Details Cover door to port - Add loading place Place …" at bounding box center [410, 191] width 560 height 360
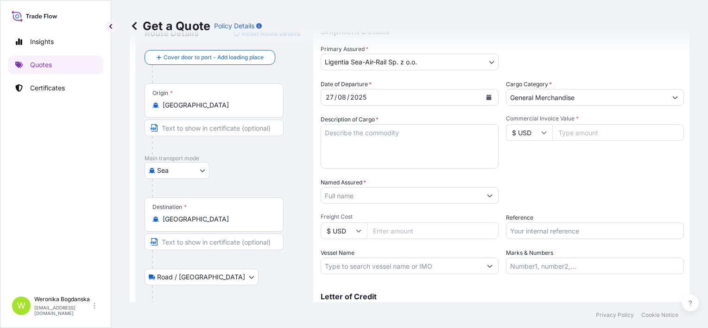
click at [346, 145] on textarea "Description of Cargo *" at bounding box center [410, 146] width 178 height 44
paste textarea "AXIAL FAN MOTOR"
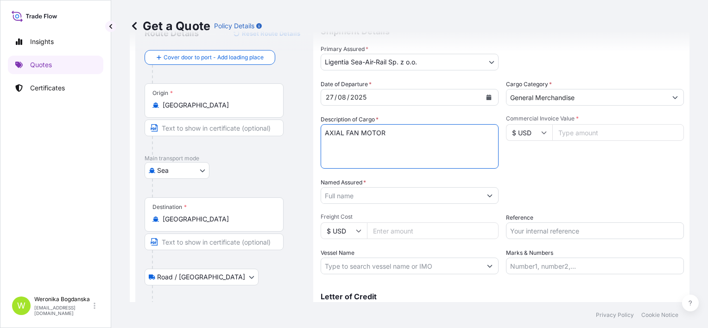
paste textarea "MEDU8586185 FX42087436 40HC 9424.00 KG 60.19 M3 760 CTN"
type textarea "AXIAL FAN MOTOR MEDU8586185 FX42087436 40HC 9424.00 KG 60.19 M3 760 CTN"
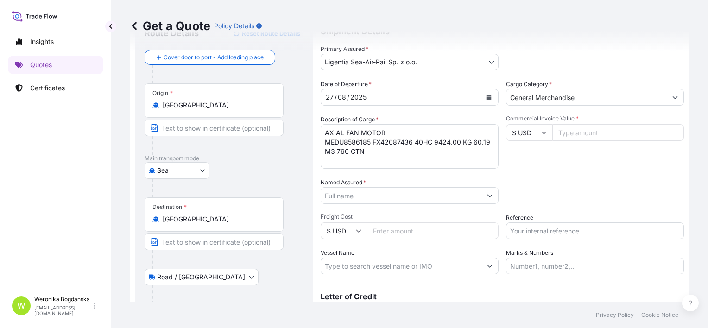
click at [536, 130] on input "$ USD" at bounding box center [529, 132] width 46 height 17
click at [521, 156] on div "€ EUR" at bounding box center [525, 158] width 39 height 18
type input "€ EUR"
click at [580, 130] on input "Commercial Invoice Value *" at bounding box center [618, 132] width 132 height 17
type input "31000"
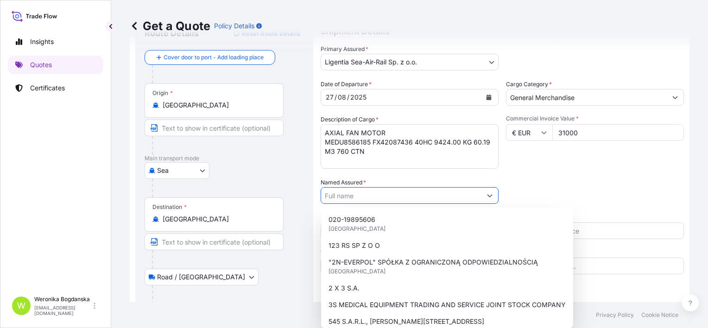
click at [487, 196] on button "Show suggestions" at bounding box center [489, 195] width 17 height 17
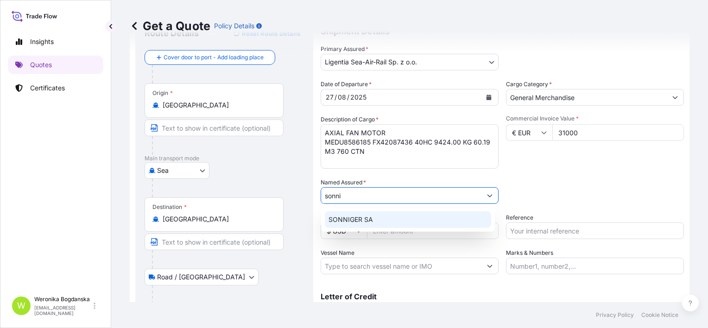
click at [364, 220] on span "SONNIGER SA" at bounding box center [350, 219] width 44 height 9
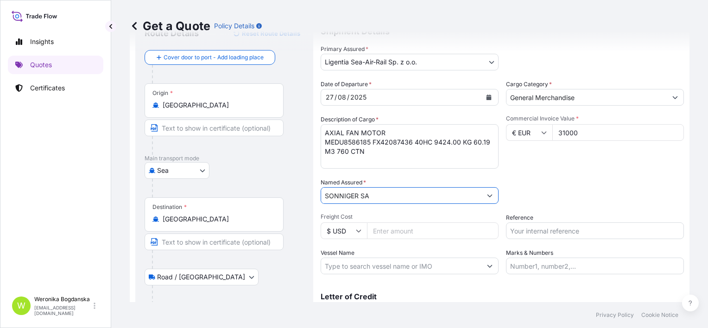
type input "SONNIGER SA"
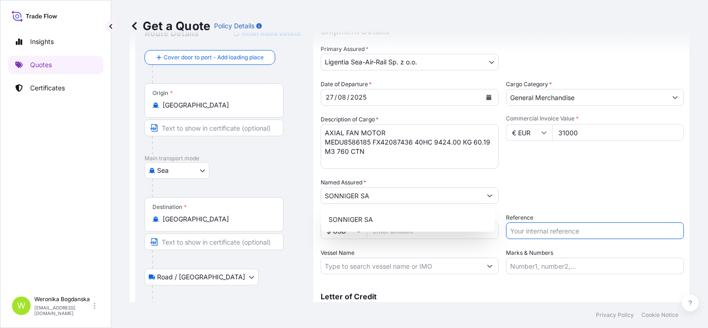
click at [547, 231] on input "Reference" at bounding box center [595, 230] width 178 height 17
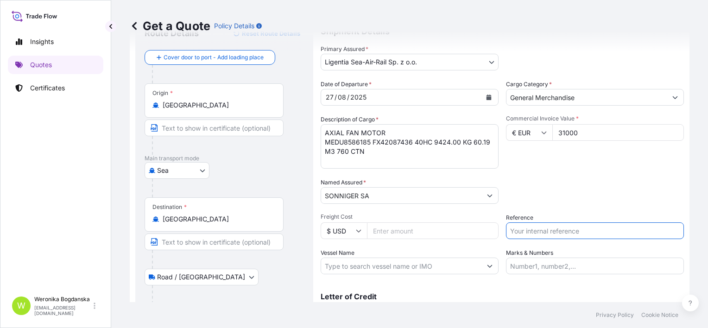
paste input "S02030810"
type input "S02030810"
click at [520, 187] on div "Packing Category Type to search a container mode Please select a primary mode o…" at bounding box center [595, 191] width 178 height 26
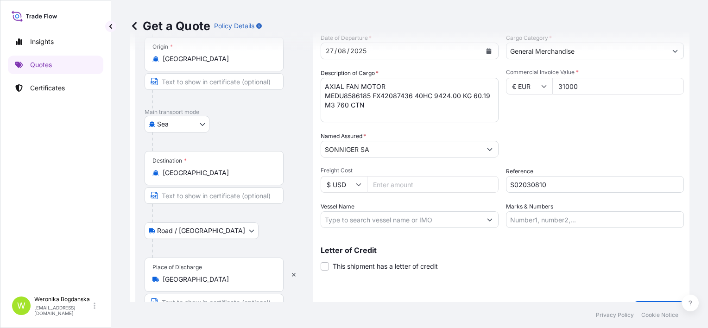
scroll to position [109, 0]
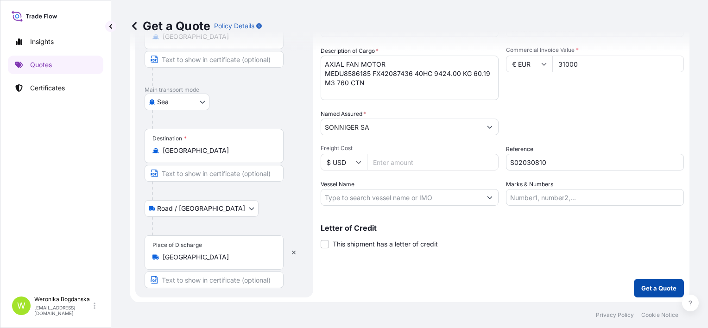
click at [642, 282] on button "Get a Quote" at bounding box center [659, 288] width 50 height 19
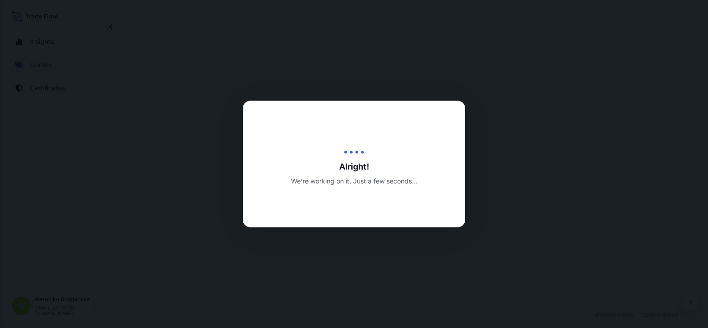
select select "Sea"
select select "Road / [GEOGRAPHIC_DATA]"
select select "31440"
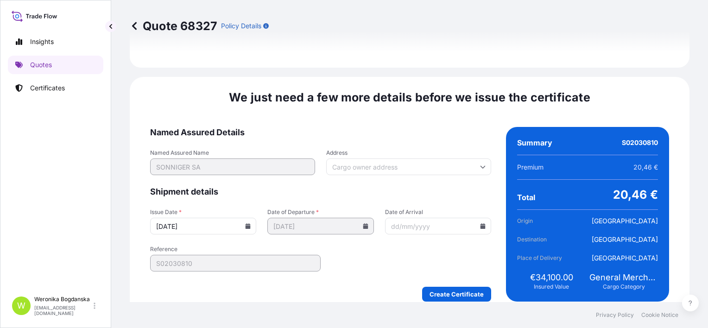
scroll to position [1181, 0]
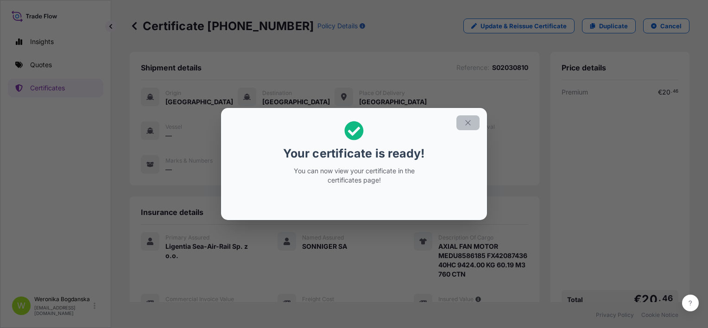
click at [469, 115] on button "button" at bounding box center [467, 122] width 23 height 15
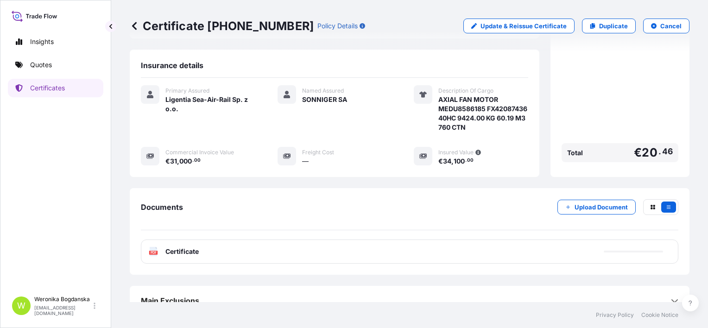
scroll to position [167, 0]
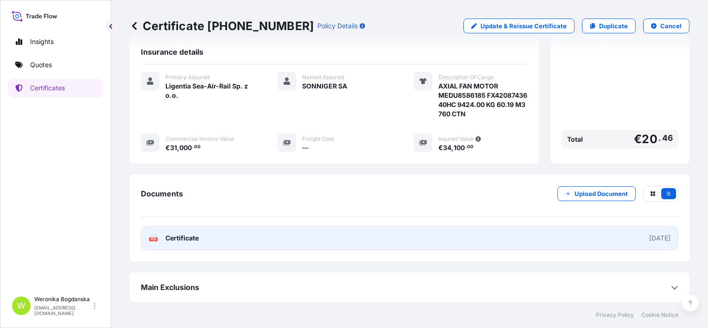
click at [463, 241] on link "PDF Certificate [DATE]" at bounding box center [409, 238] width 537 height 24
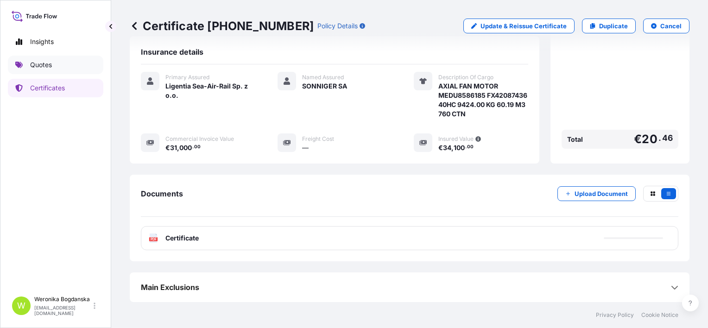
click at [62, 69] on link "Quotes" at bounding box center [55, 65] width 95 height 19
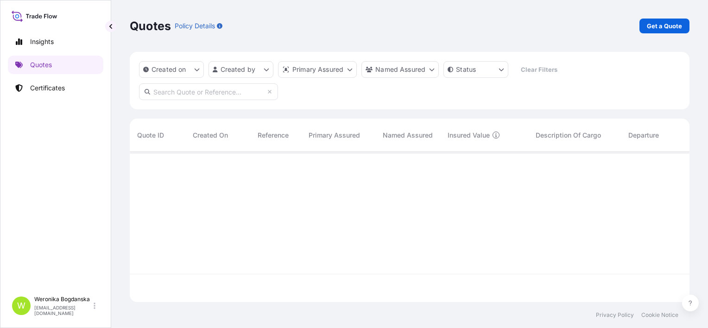
scroll to position [148, 552]
click at [661, 25] on p "Get a Quote" at bounding box center [664, 25] width 35 height 9
select select "Sea"
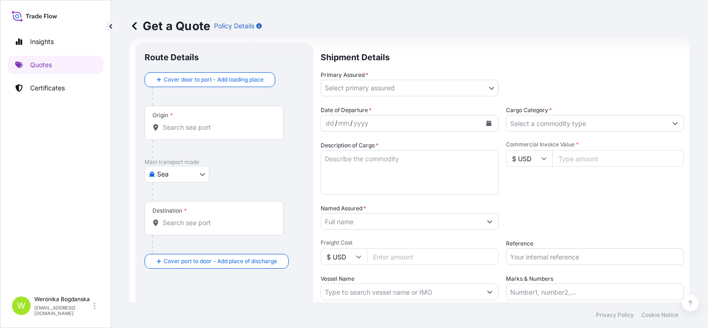
click at [211, 129] on input "Origin *" at bounding box center [217, 127] width 109 height 9
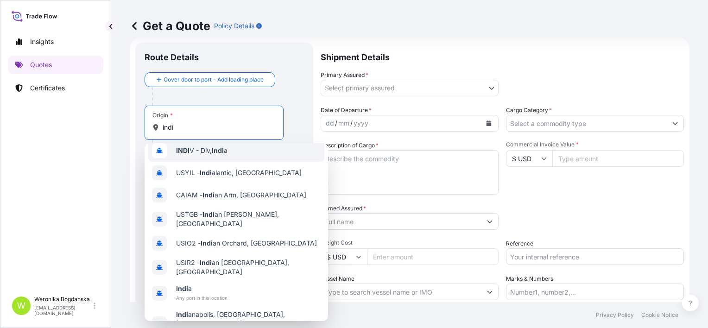
scroll to position [59, 0]
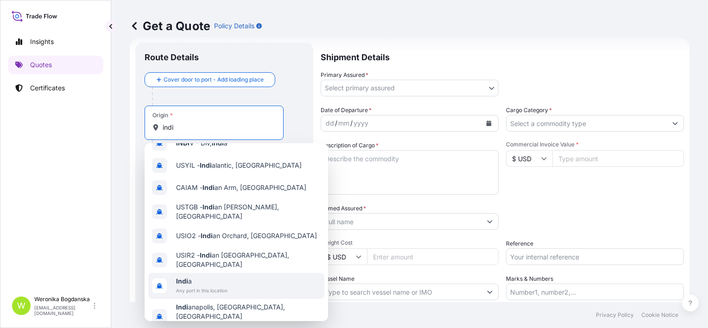
click at [208, 277] on span "Indi a" at bounding box center [201, 281] width 51 height 9
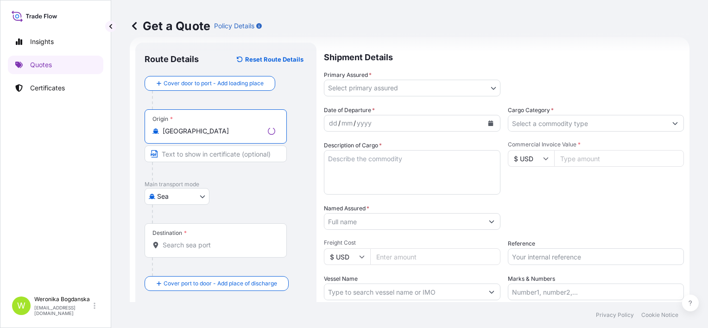
type input "[GEOGRAPHIC_DATA]"
click at [199, 239] on div "Destination *" at bounding box center [216, 240] width 142 height 34
click at [199, 240] on input "Destination *" at bounding box center [219, 244] width 113 height 9
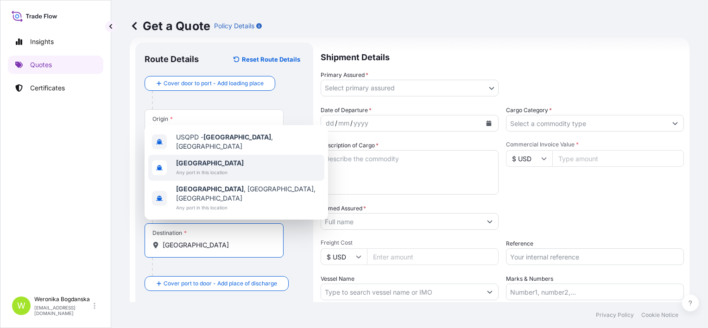
click at [197, 164] on div "[GEOGRAPHIC_DATA] Any port in this location" at bounding box center [236, 168] width 176 height 26
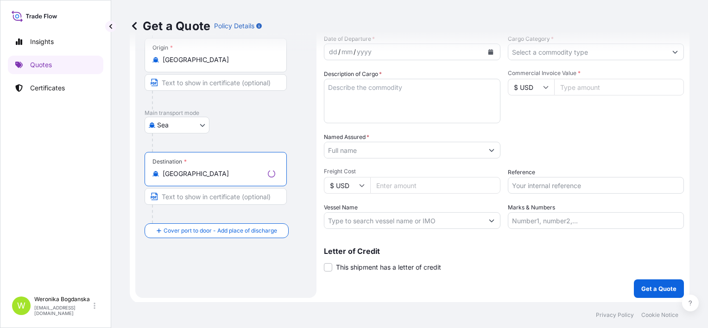
scroll to position [87, 0]
type input "[GEOGRAPHIC_DATA]"
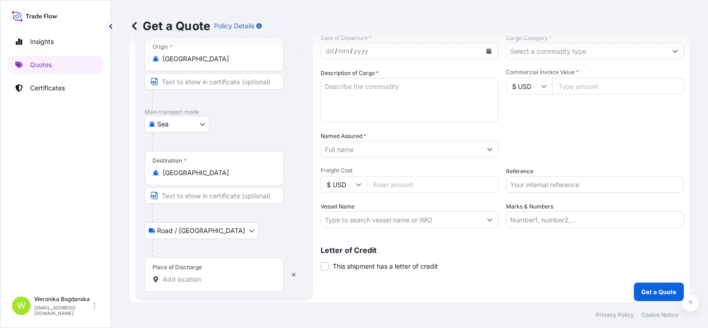
click at [193, 282] on input "Place of Discharge" at bounding box center [217, 279] width 109 height 9
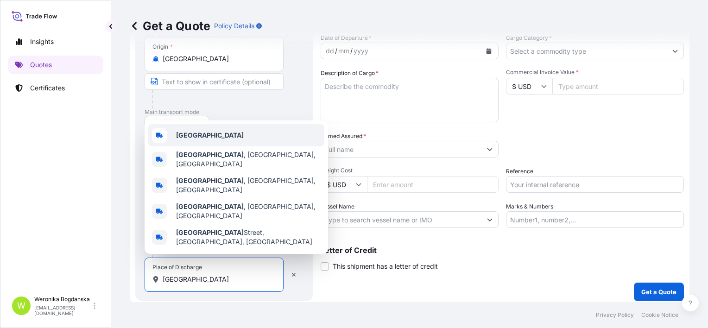
click at [196, 139] on b "[GEOGRAPHIC_DATA]" at bounding box center [210, 135] width 68 height 8
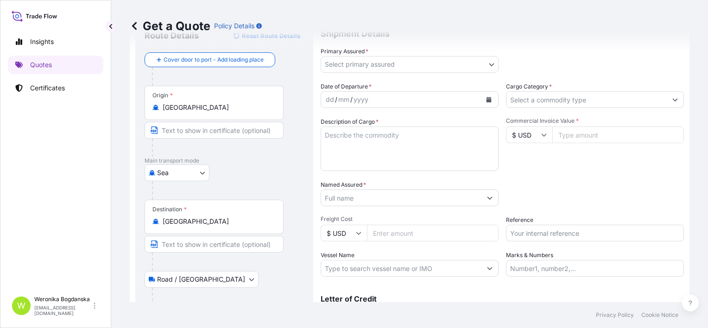
scroll to position [0, 0]
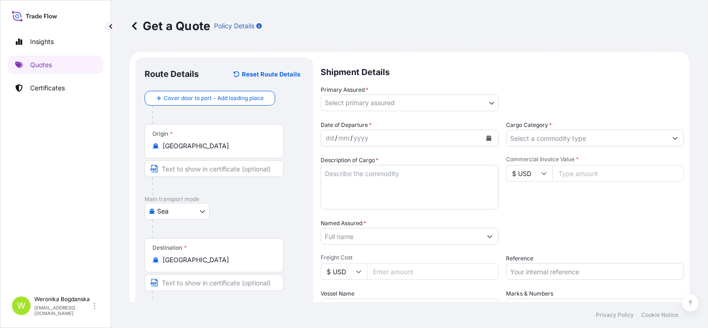
type input "[GEOGRAPHIC_DATA]"
click at [482, 103] on body "0 options available. 5 options available. Insights Quotes Certificates W [PERSO…" at bounding box center [354, 164] width 708 height 328
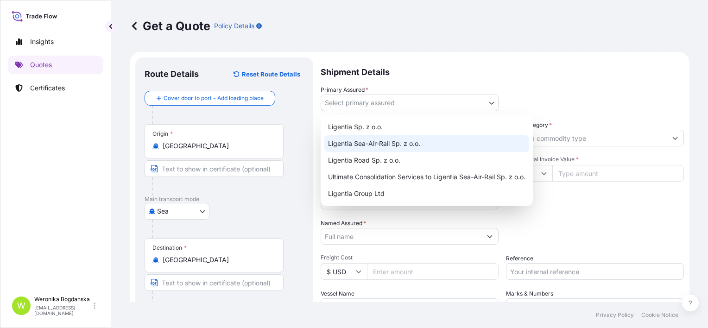
click at [369, 143] on div "Ligentia Sea-Air-Rail Sp. z o.o." at bounding box center [426, 143] width 205 height 17
select select "31440"
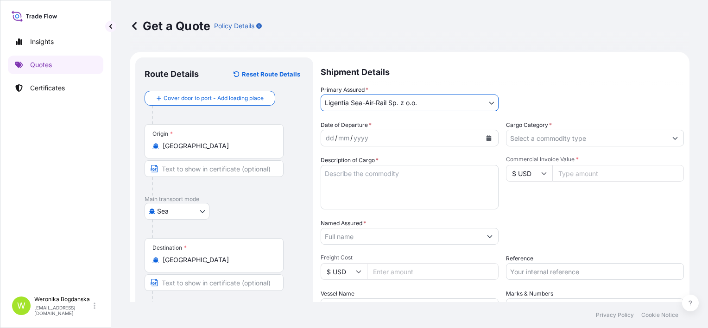
click at [489, 135] on button "Calendar" at bounding box center [488, 138] width 15 height 15
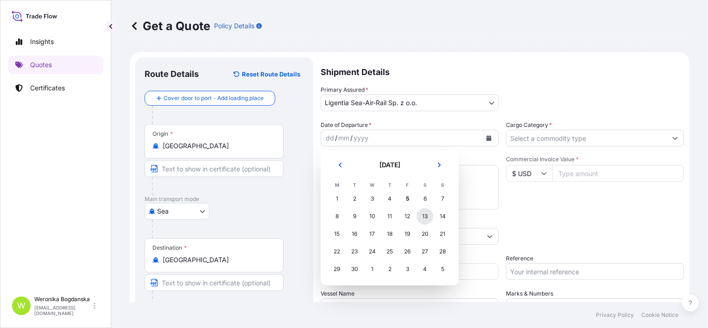
click at [428, 216] on div "13" at bounding box center [424, 216] width 17 height 17
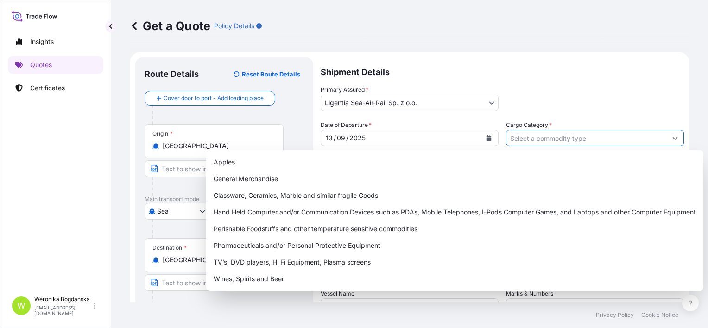
click at [528, 137] on input "Cargo Category *" at bounding box center [586, 138] width 160 height 17
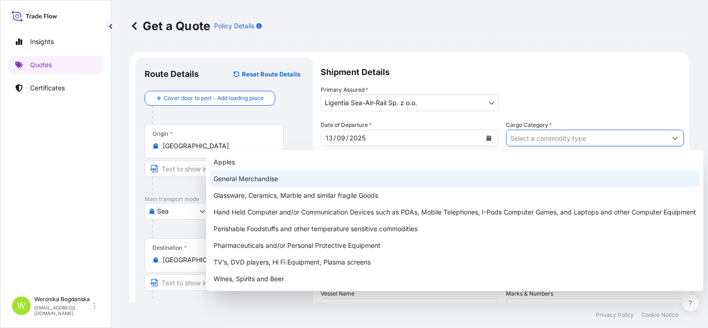
click at [367, 180] on div "General Merchandise" at bounding box center [455, 178] width 490 height 17
type input "General Merchandise"
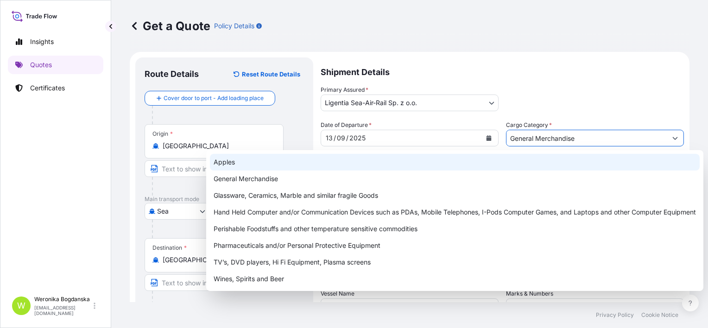
click at [569, 89] on div "Primary Assured * Ligentia Sea-Air-Rail Sp. z o.o. Ligentia Sp. z o.o. Ligentia…" at bounding box center [502, 98] width 363 height 26
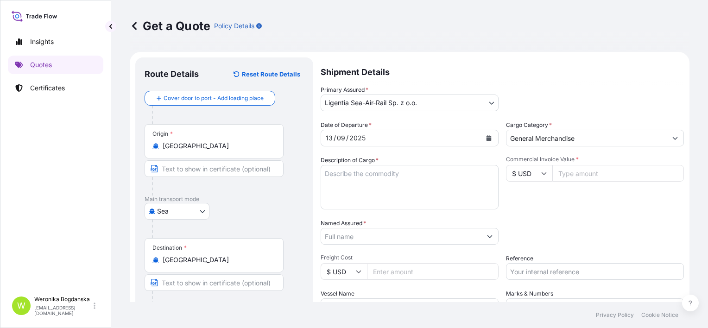
click at [379, 184] on textarea "Description of Cargo *" at bounding box center [410, 187] width 178 height 44
paste textarea "TIIU2438921"
click at [383, 180] on textarea "TIIU2438921\" at bounding box center [410, 187] width 178 height 44
click at [382, 170] on textarea "TIIU2438921\" at bounding box center [410, 187] width 178 height 44
click at [324, 173] on textarea "TIIU2438921" at bounding box center [410, 187] width 178 height 44
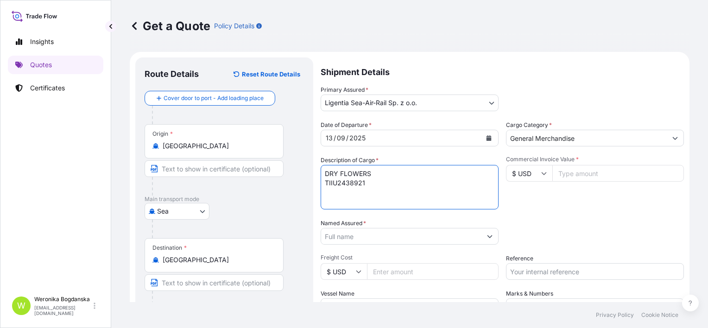
type textarea "DRY FLOWERS TIIU2438921"
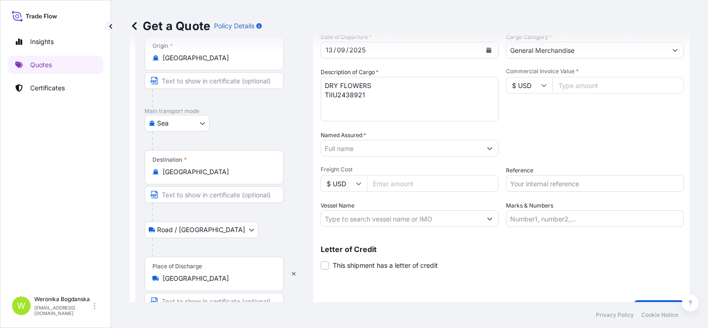
scroll to position [93, 0]
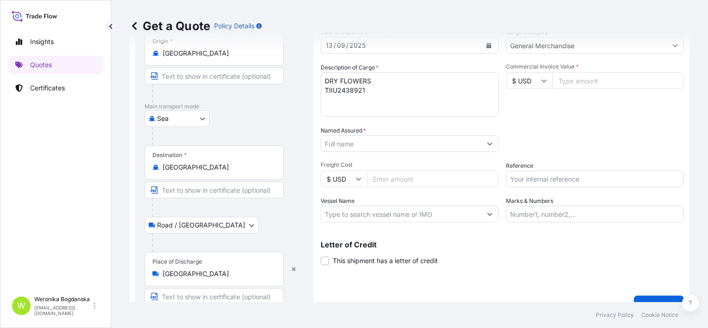
click at [570, 82] on input "Commercial Invoice Value *" at bounding box center [618, 80] width 132 height 17
paste input "18662.40"
type input "18662.40"
click at [355, 91] on textarea "DRY FLOWERS TIIU2438921" at bounding box center [410, 94] width 178 height 44
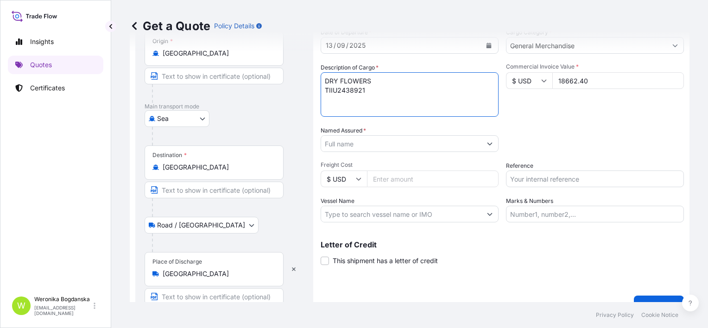
click at [355, 91] on textarea "DRY FLOWERS TIIU2438921" at bounding box center [410, 94] width 178 height 44
drag, startPoint x: 537, startPoint y: 182, endPoint x: 532, endPoint y: 181, distance: 5.2
click at [537, 182] on input "Reference" at bounding box center [595, 178] width 178 height 17
paste input "TIIU2438921"
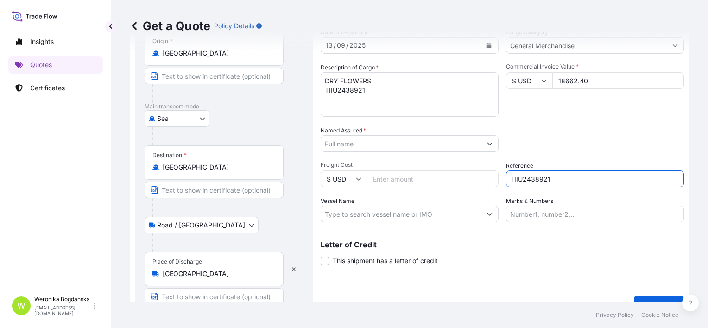
type input "TIIU2438921"
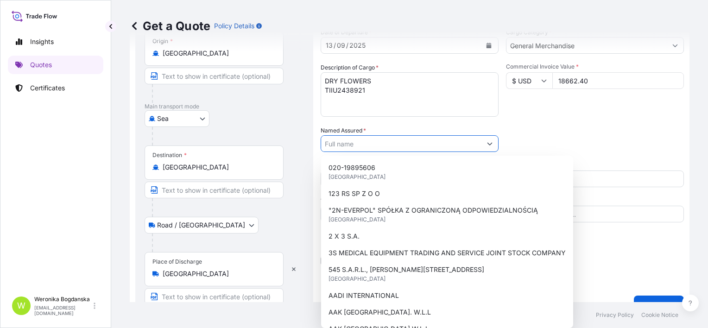
click at [400, 145] on input "Named Assured *" at bounding box center [401, 143] width 160 height 17
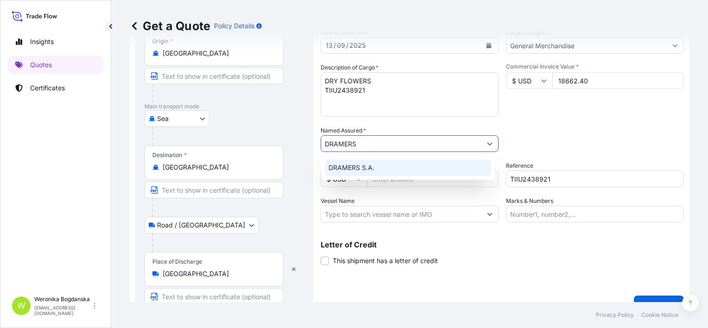
click at [394, 168] on div "DRAMERS S.A." at bounding box center [408, 167] width 166 height 17
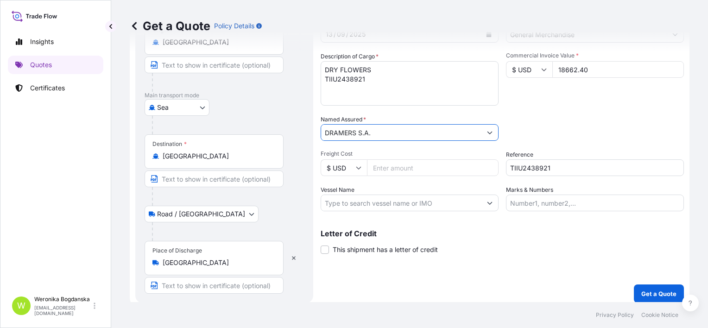
scroll to position [109, 0]
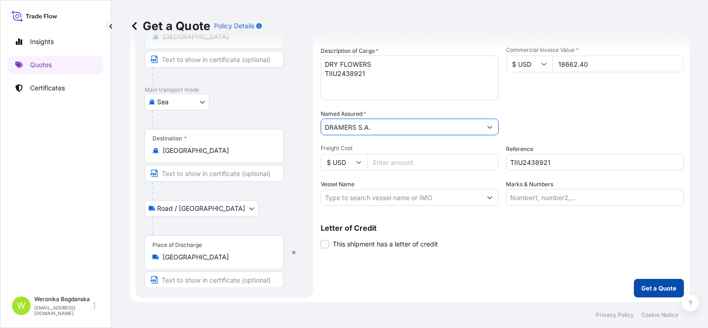
type input "DRAMERS S.A."
click at [641, 286] on p "Get a Quote" at bounding box center [658, 288] width 35 height 9
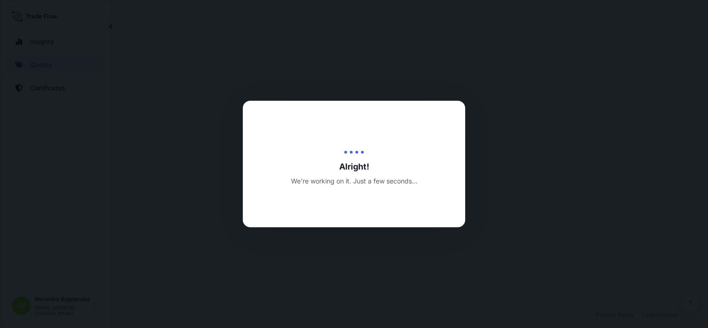
select select "Sea"
select select "Road / [GEOGRAPHIC_DATA]"
select select "31440"
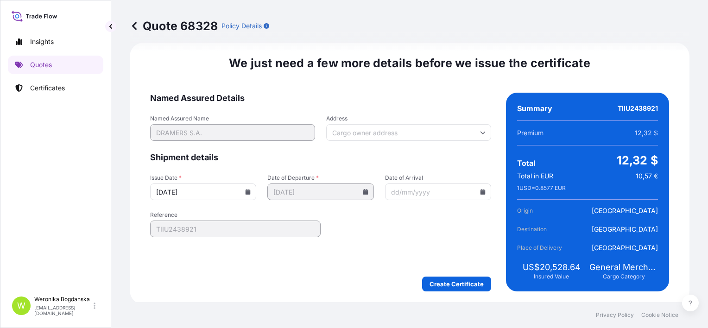
scroll to position [1229, 0]
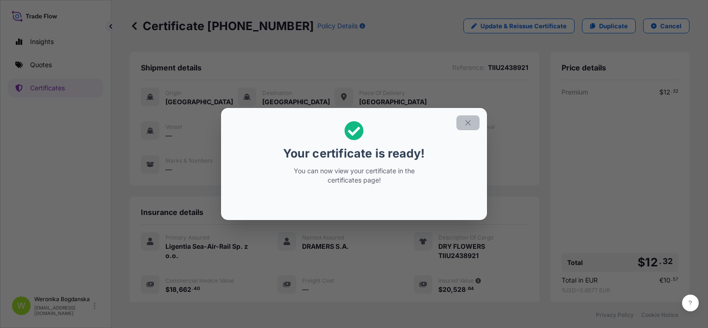
click at [465, 124] on icon "button" at bounding box center [468, 123] width 8 height 8
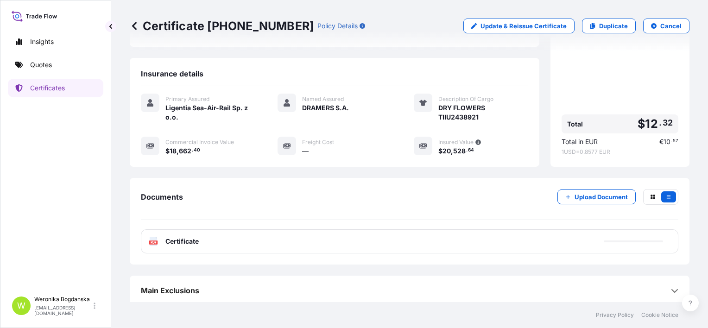
scroll to position [139, 0]
click at [478, 233] on div "PDF Certificate Error loading file. Please try again. Try again." at bounding box center [409, 241] width 537 height 24
click at [622, 240] on p "Try again." at bounding box center [637, 240] width 30 height 9
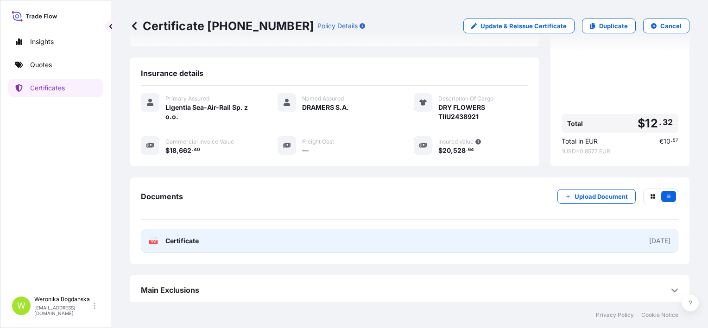
click at [408, 239] on link "PDF Certificate [DATE]" at bounding box center [409, 241] width 537 height 24
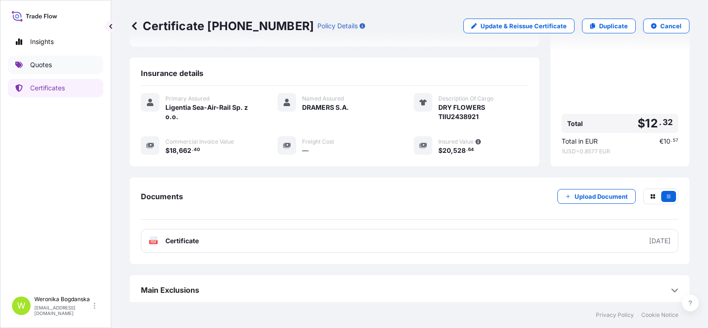
click at [59, 67] on link "Quotes" at bounding box center [55, 65] width 95 height 19
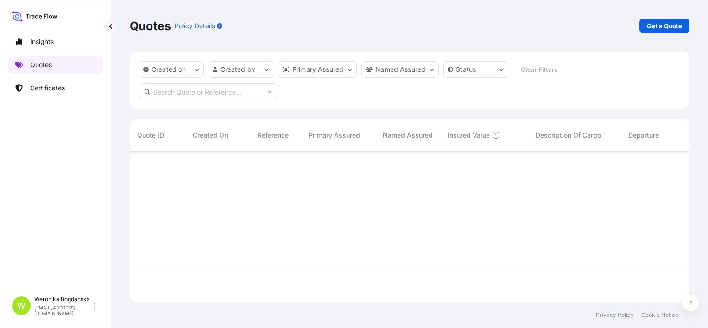
scroll to position [148, 552]
click at [674, 23] on p "Get a Quote" at bounding box center [664, 25] width 35 height 9
select select "Sea"
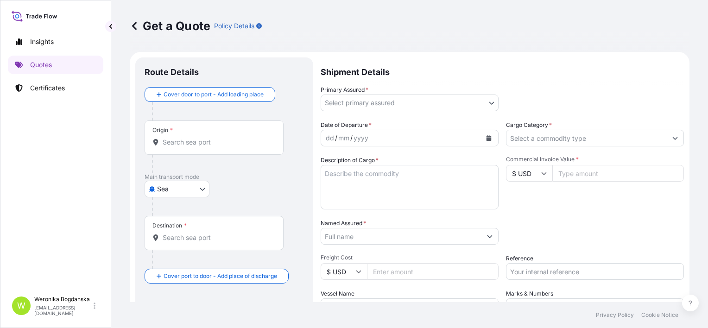
scroll to position [15, 0]
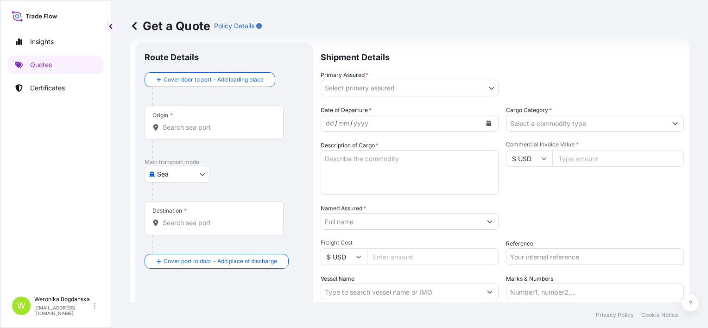
click at [207, 132] on div "Origin *" at bounding box center [214, 123] width 139 height 34
click at [207, 132] on input "Origin *" at bounding box center [217, 127] width 109 height 9
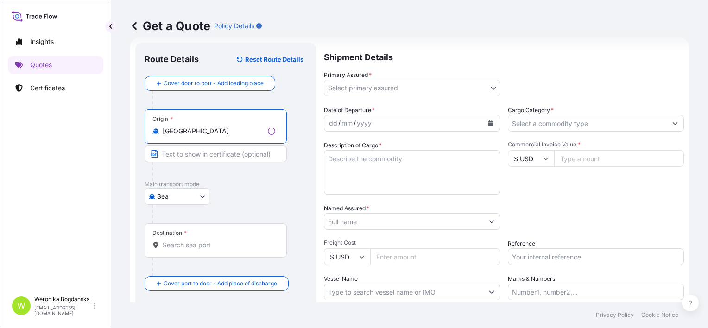
type input "[GEOGRAPHIC_DATA]"
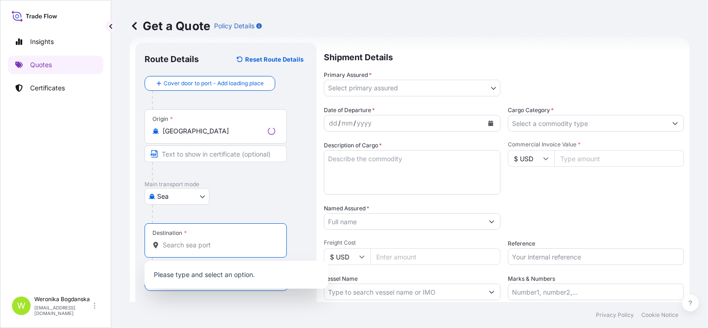
click at [185, 248] on input "Destination *" at bounding box center [219, 244] width 113 height 9
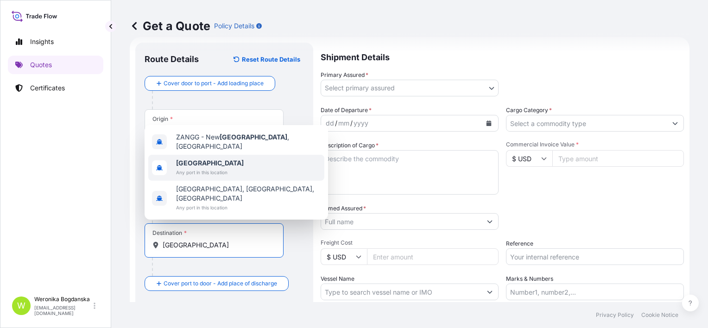
click at [202, 177] on span "Any port in this location" at bounding box center [210, 172] width 68 height 9
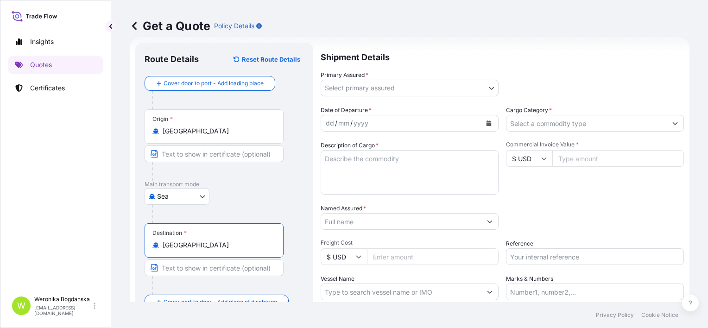
scroll to position [87, 0]
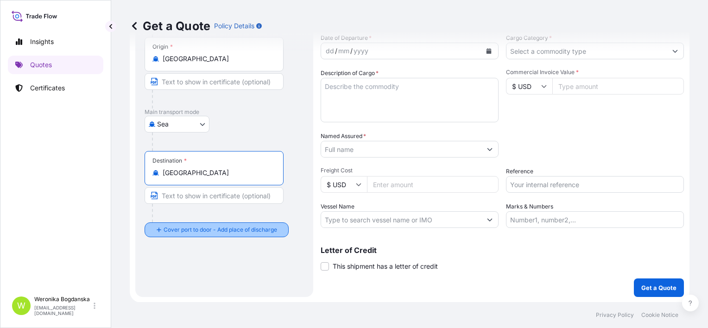
type input "[GEOGRAPHIC_DATA]"
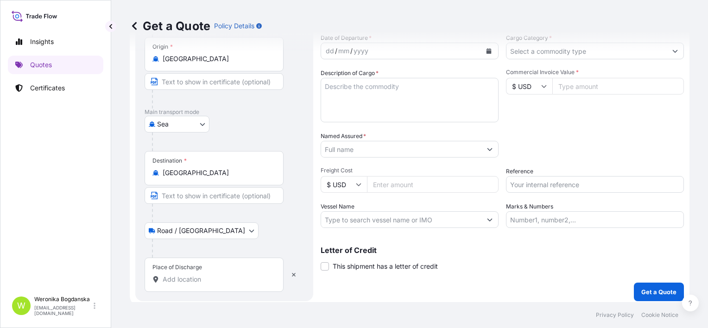
click at [191, 282] on input "Place of Discharge" at bounding box center [217, 279] width 109 height 9
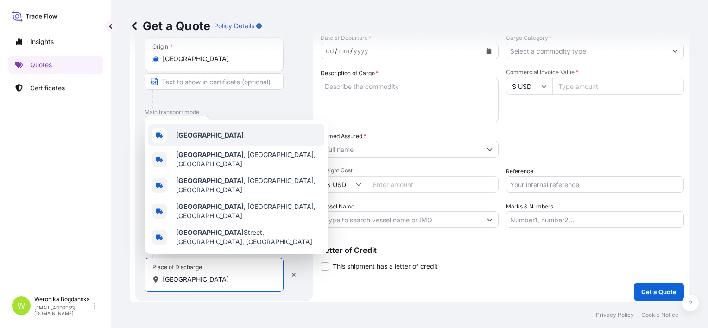
click at [212, 145] on div "[GEOGRAPHIC_DATA]" at bounding box center [236, 135] width 176 height 22
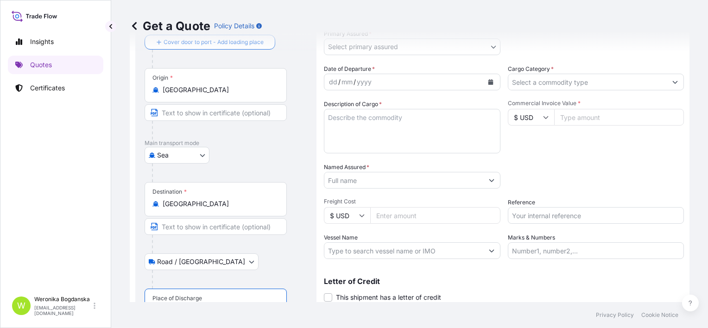
scroll to position [41, 0]
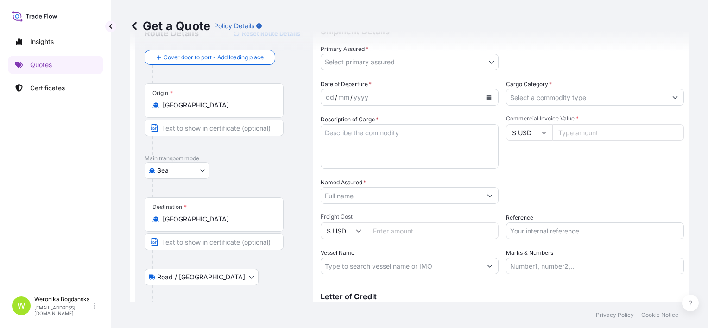
type input "[GEOGRAPHIC_DATA]"
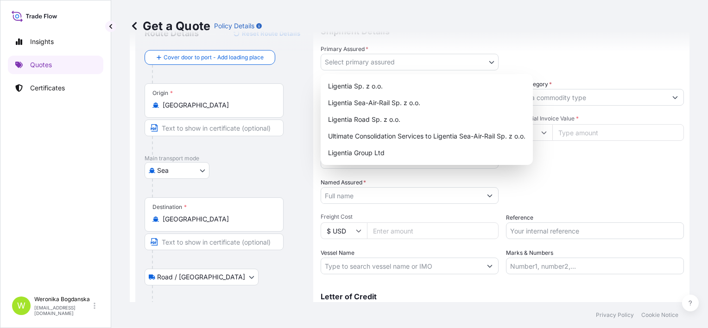
click at [470, 61] on body "0 options available. 5 options available. Insights Quotes Certificates W [PERSO…" at bounding box center [354, 164] width 708 height 328
click at [367, 104] on div "Ligentia Sea-Air-Rail Sp. z o.o." at bounding box center [426, 103] width 205 height 17
select select "31440"
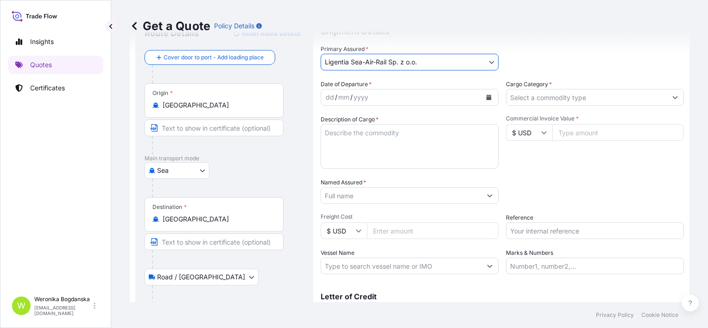
click at [491, 101] on button "Calendar" at bounding box center [488, 97] width 15 height 15
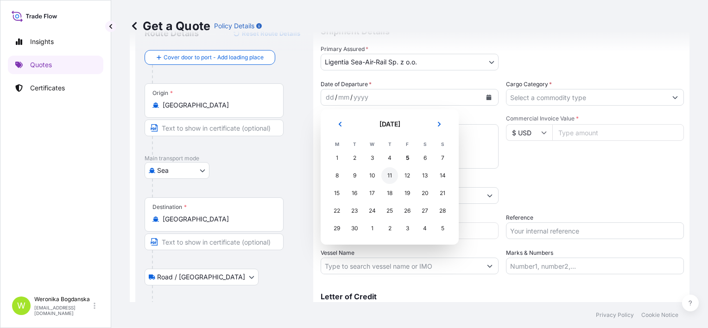
click at [388, 175] on div "11" at bounding box center [389, 175] width 17 height 17
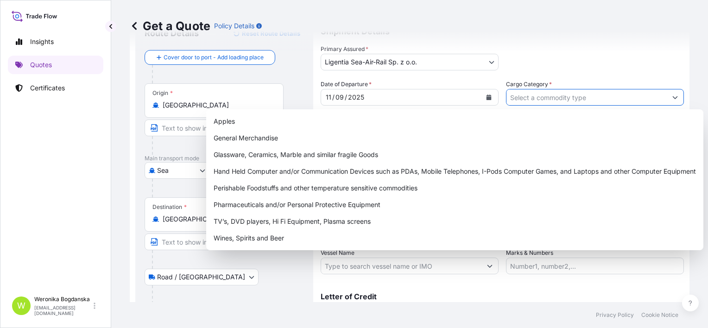
click at [621, 100] on input "Cargo Category *" at bounding box center [586, 97] width 160 height 17
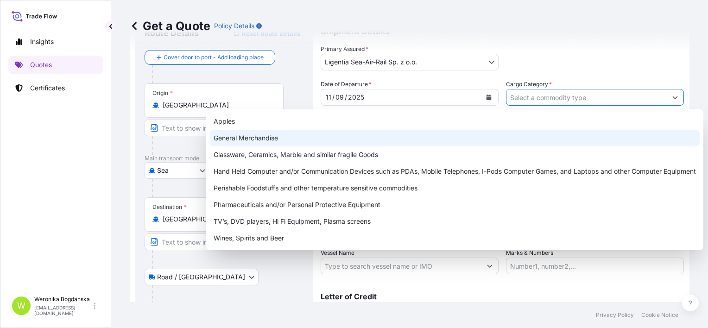
click at [399, 137] on div "General Merchandise" at bounding box center [455, 138] width 490 height 17
type input "General Merchandise"
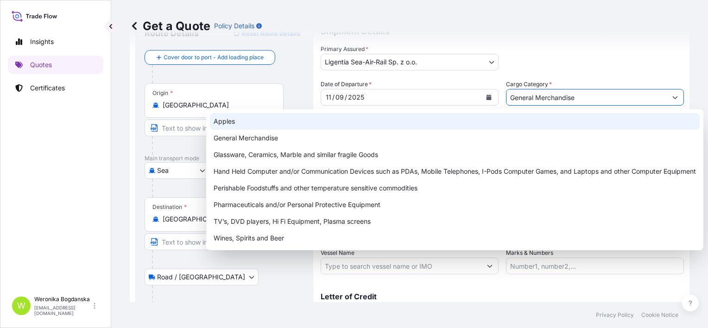
click at [554, 53] on div "Primary Assured * Ligentia Sea-Air-Rail Sp. z o.o. Ligentia Sp. z o.o. Ligentia…" at bounding box center [502, 57] width 363 height 26
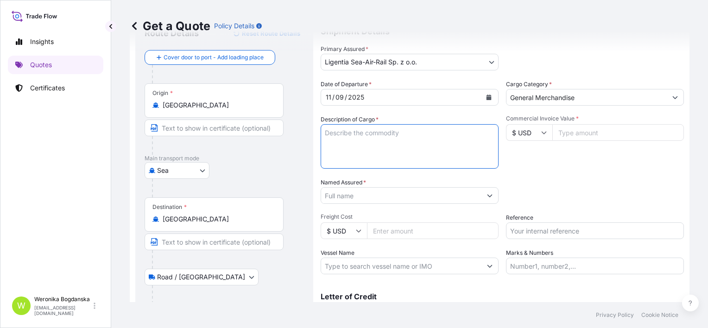
click at [343, 144] on textarea "Description of Cargo *" at bounding box center [410, 146] width 178 height 44
paste textarea "BREAD CRUMBS(PANKO)"
paste textarea "TEMPURAPOWDER"
paste textarea "DANGMYUN BIGPACK"
paste textarea "CRISPY FRYINGMIX"
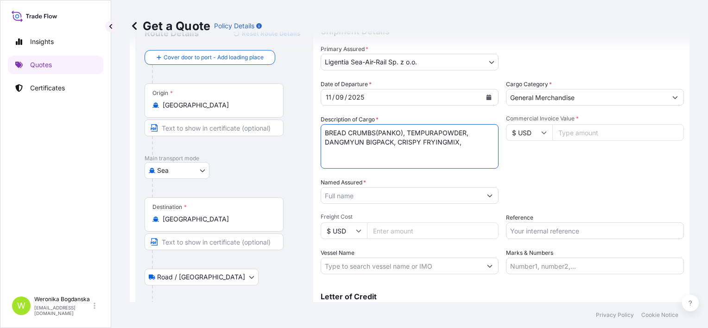
paste textarea "COIN TISSUE"
paste textarea "CAAU5903940"
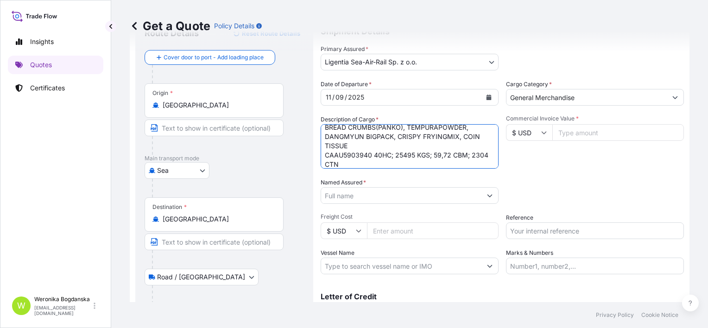
type textarea "BREAD CRUMBS(PANKO), TEMPURAPOWDER, DANGMYUN BIGPACK, CRISPY FRYINGMIX, COIN TI…"
click at [594, 126] on input "Commercial Invoice Value *" at bounding box center [618, 132] width 132 height 17
paste input "39.2"
drag, startPoint x: 582, startPoint y: 135, endPoint x: 542, endPoint y: 129, distance: 40.7
click at [542, 129] on div "$ USD 39.2" at bounding box center [595, 132] width 178 height 17
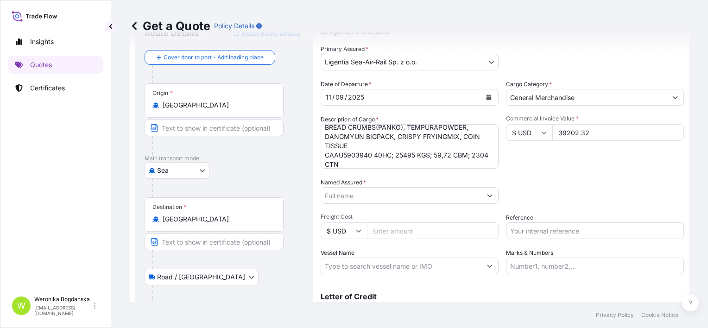
type input "39202.32"
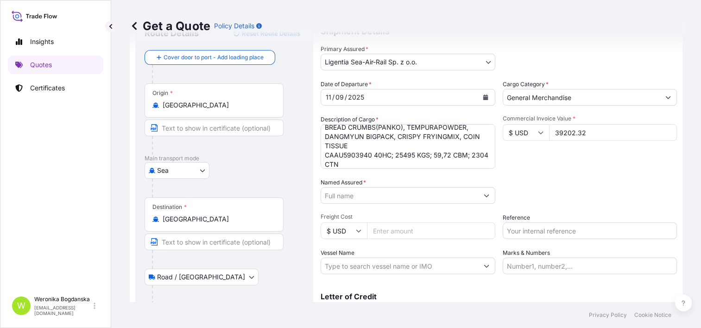
click at [376, 201] on input "Named Assured *" at bounding box center [399, 195] width 157 height 17
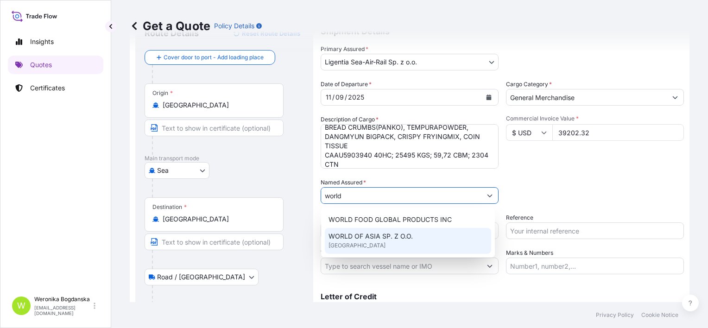
click at [387, 239] on span "WORLD OF ASIA SP. Z O.O." at bounding box center [370, 236] width 84 height 9
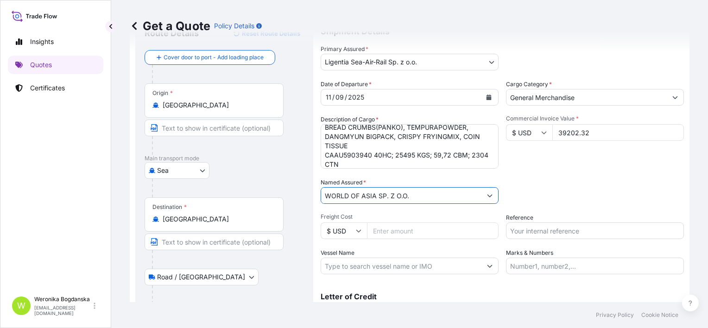
type input "WORLD OF ASIA SP. Z O.O."
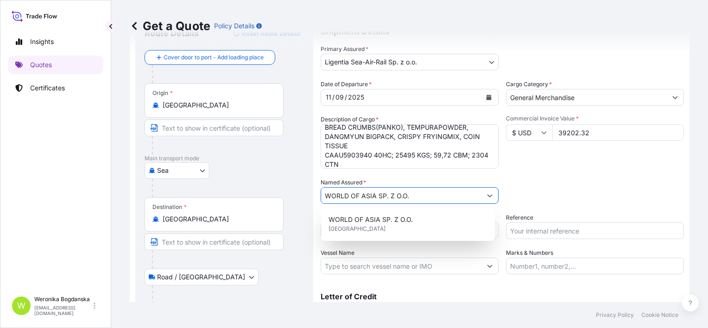
click at [539, 229] on input "Reference" at bounding box center [595, 230] width 178 height 17
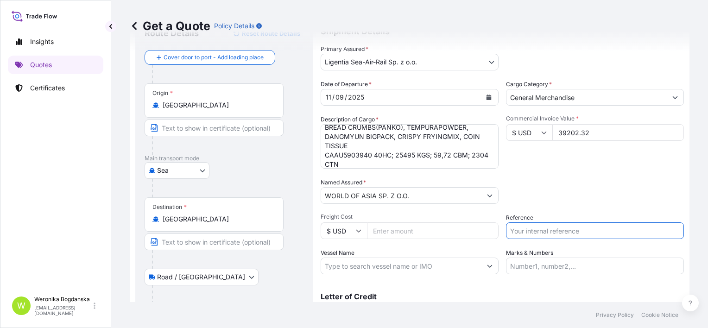
paste input "CAAU5903940"
type input "CAAU5903940"
click at [561, 213] on div "Date of Departure * [DATE] Cargo Category * General Merchandise Description of …" at bounding box center [502, 177] width 363 height 195
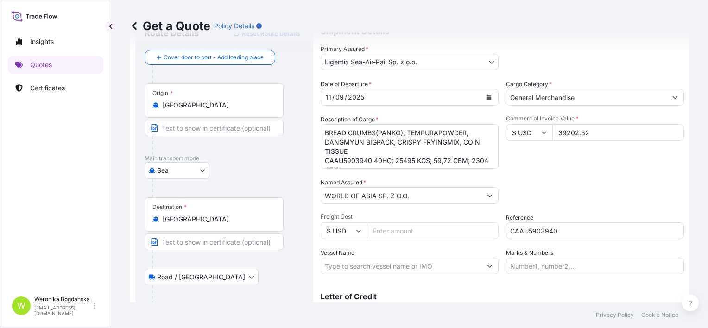
scroll to position [109, 0]
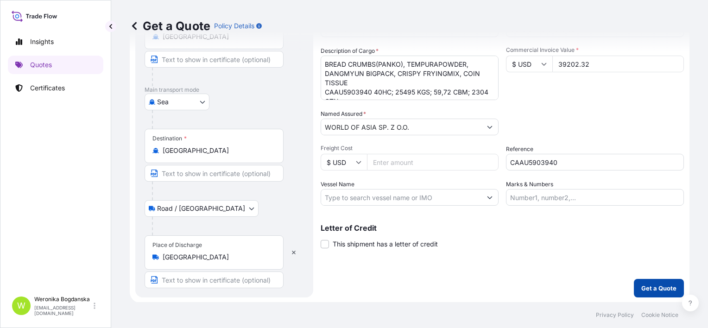
click at [655, 285] on p "Get a Quote" at bounding box center [658, 288] width 35 height 9
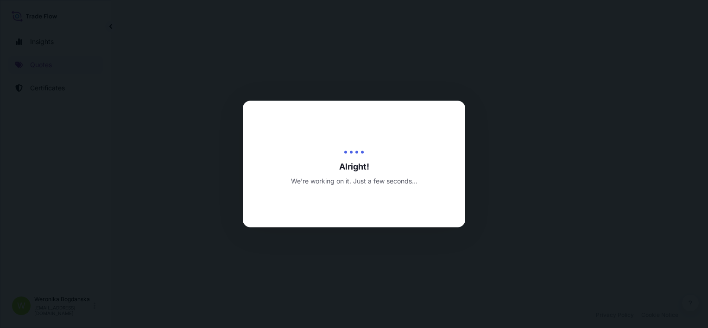
select select "Sea"
select select "Road / [GEOGRAPHIC_DATA]"
select select "31440"
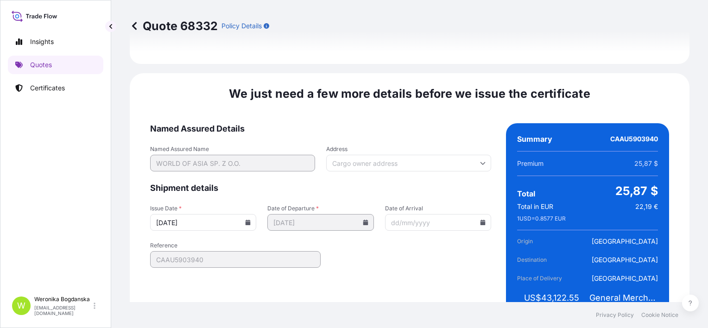
scroll to position [1229, 0]
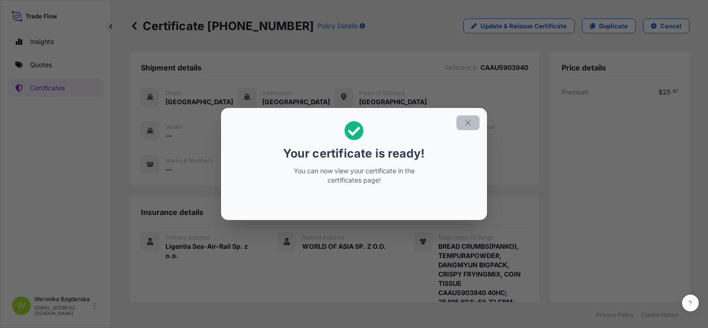
click at [473, 125] on button "button" at bounding box center [467, 122] width 23 height 15
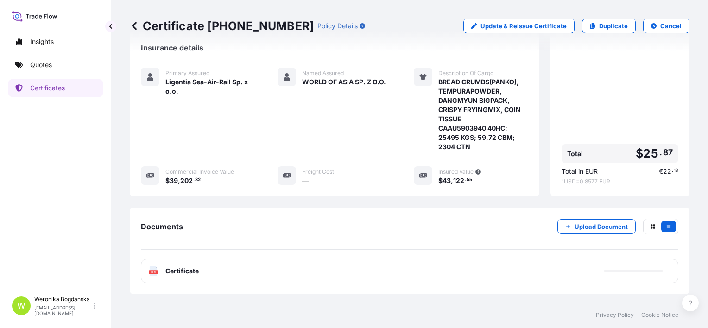
scroll to position [195, 0]
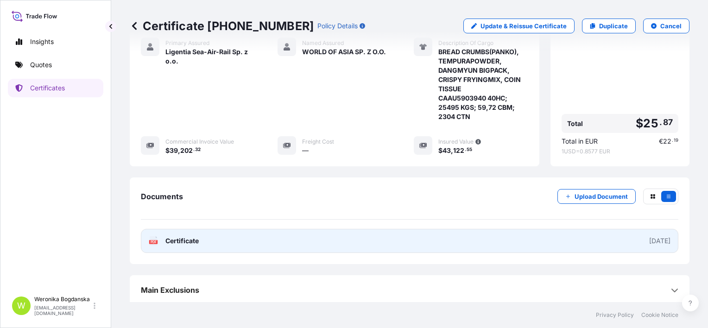
click at [297, 239] on link "PDF Certificate [DATE]" at bounding box center [409, 241] width 537 height 24
